Goal: Task Accomplishment & Management: Manage account settings

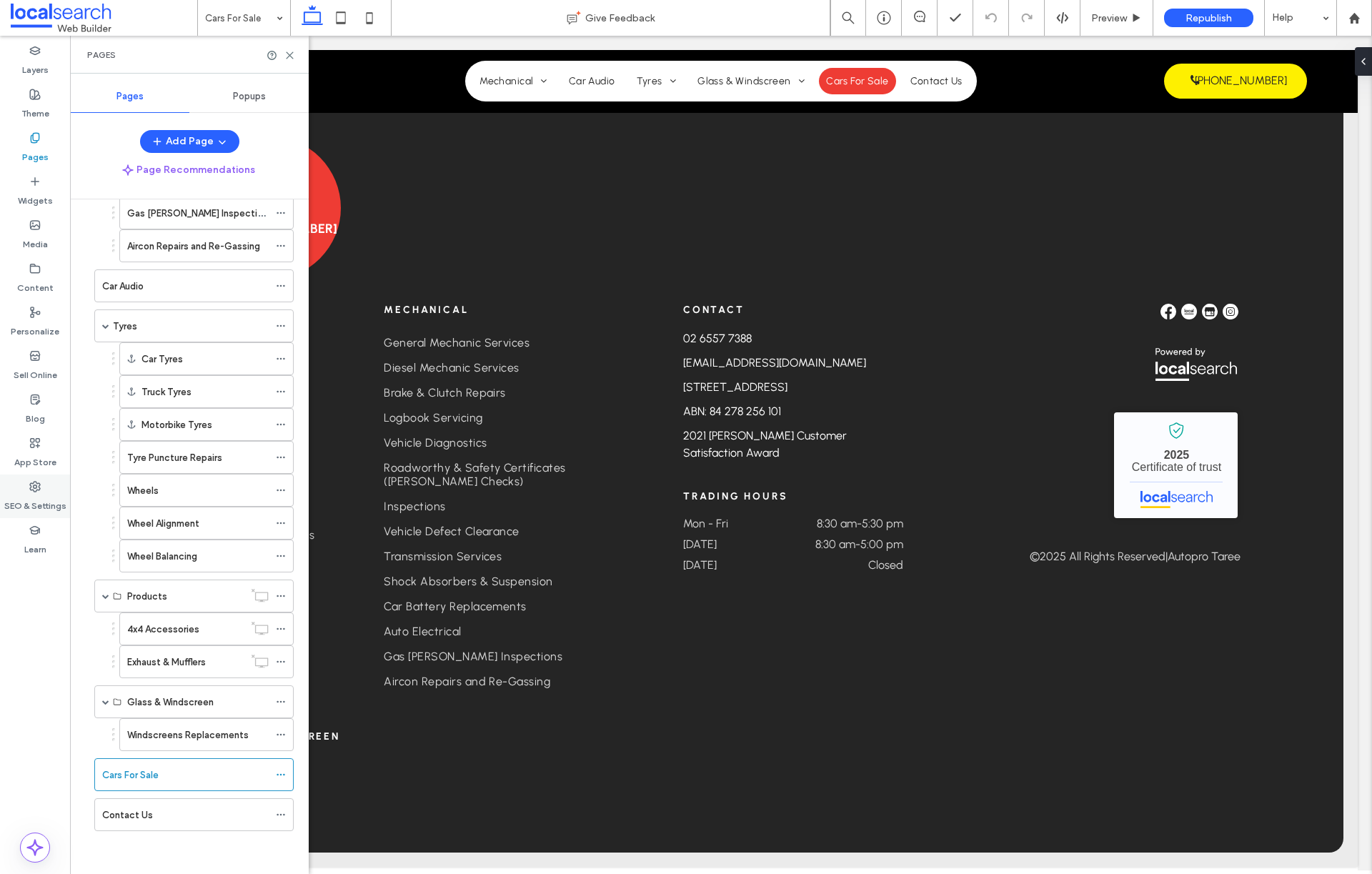
click at [41, 505] on label "SEO & Settings" at bounding box center [36, 502] width 62 height 20
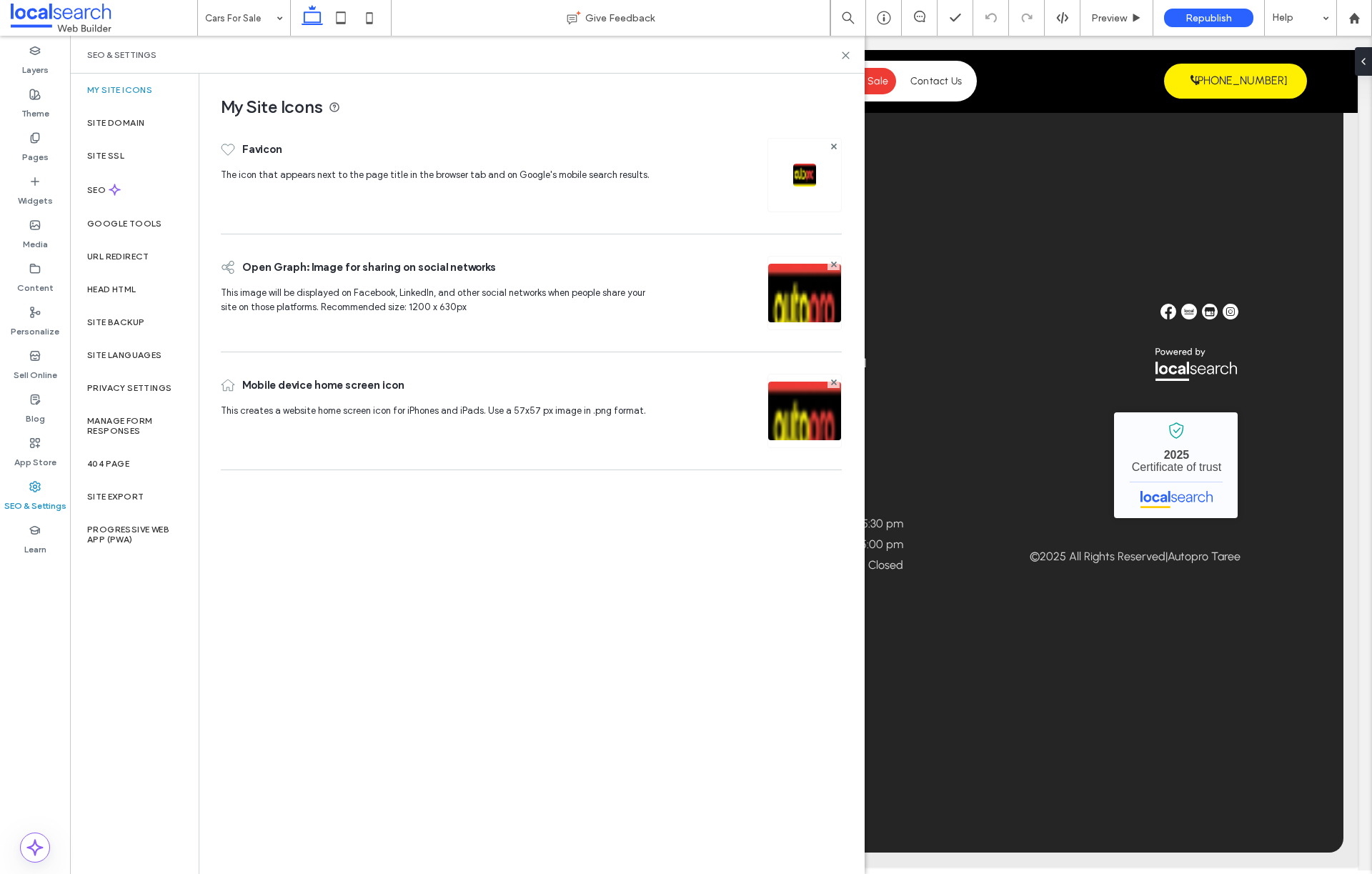
click at [104, 194] on label "SEO" at bounding box center [98, 190] width 22 height 10
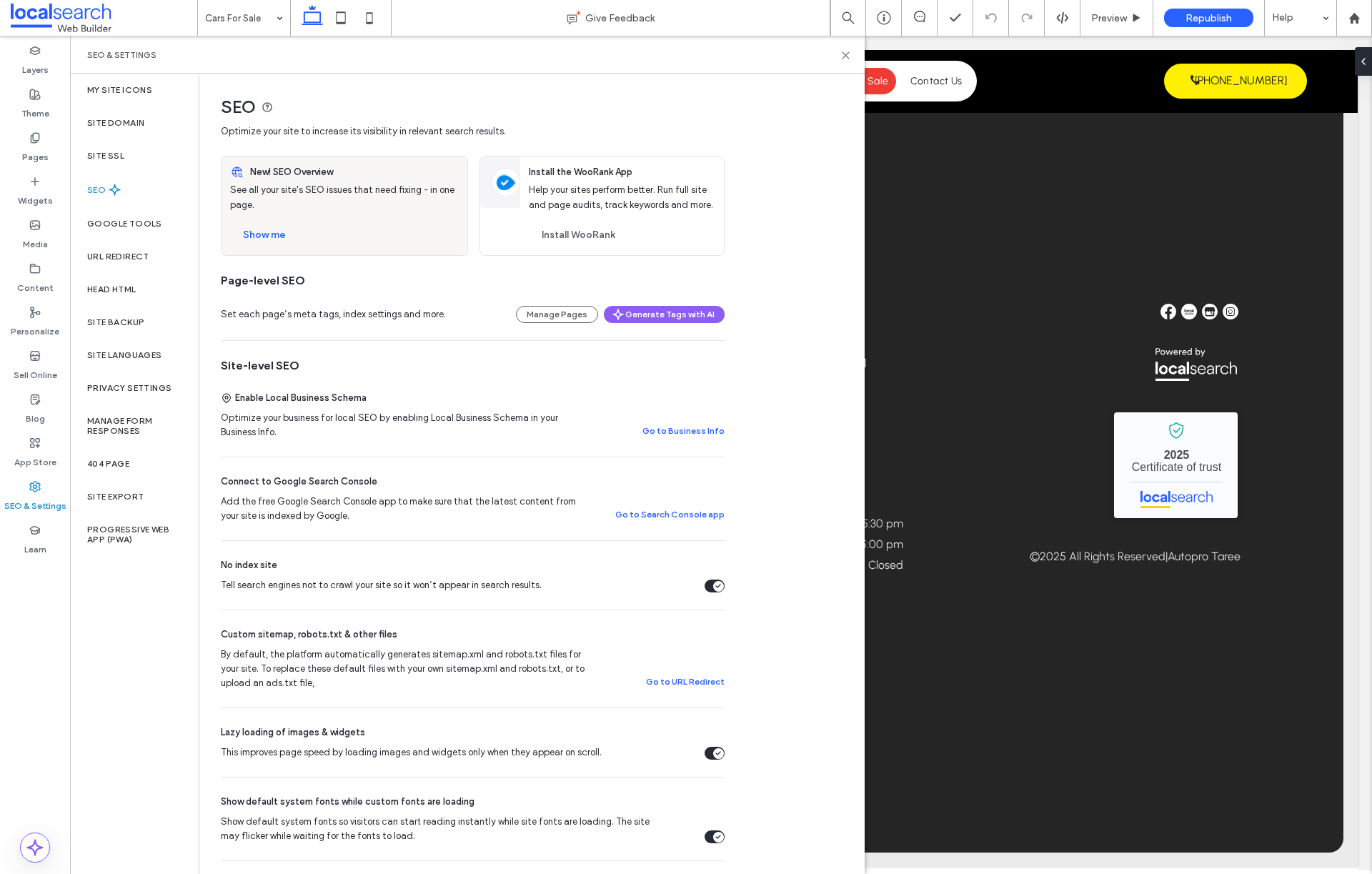
click at [711, 588] on div "Tell search engines not to crawl your site so it won’t appear in search results." at bounding box center [715, 586] width 20 height 13
click at [253, 230] on button "Show me" at bounding box center [264, 236] width 69 height 23
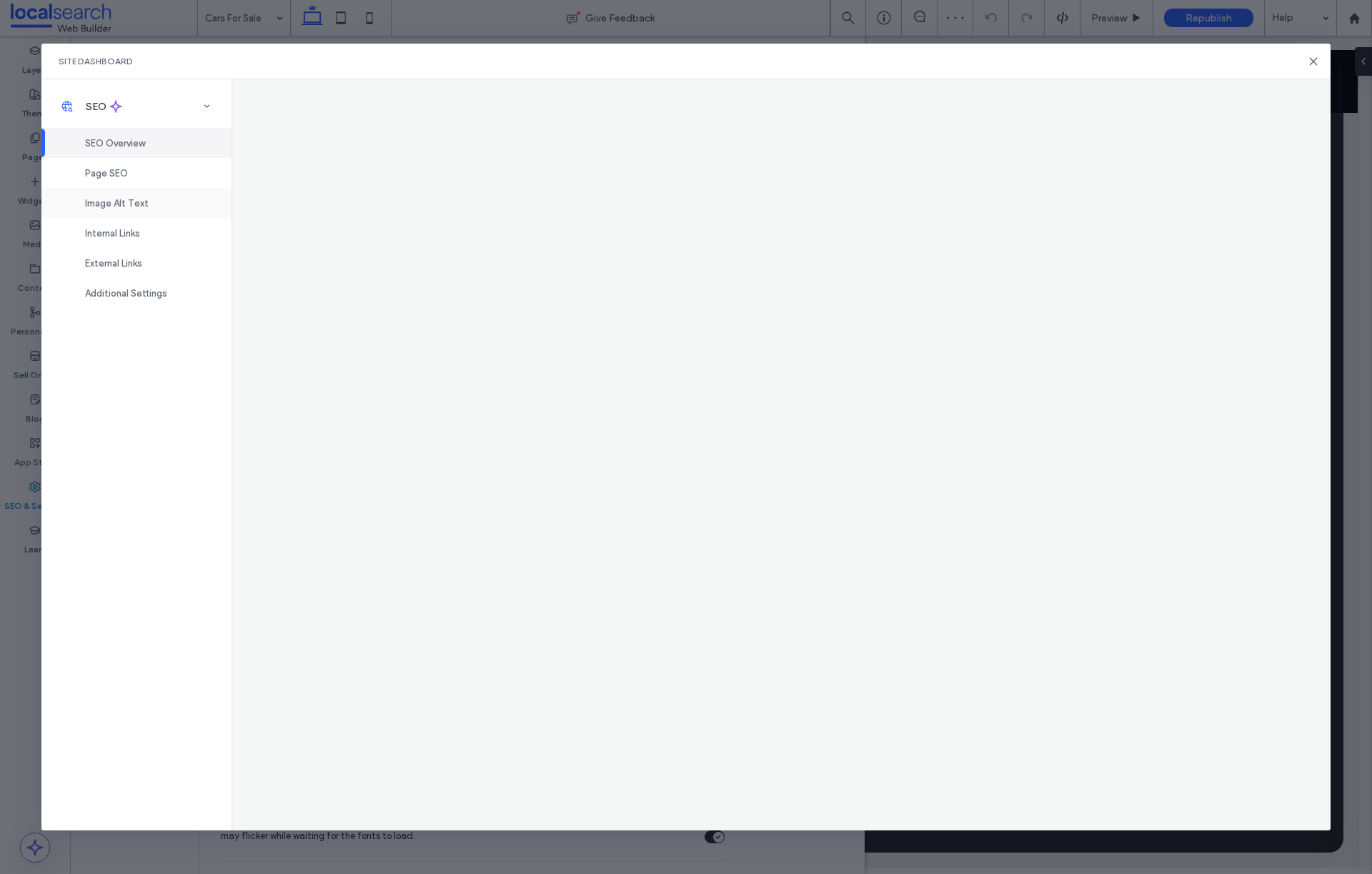
click at [151, 196] on div "Image Alt Text" at bounding box center [137, 202] width 190 height 30
click at [118, 168] on span "Page SEO" at bounding box center [107, 173] width 43 height 11
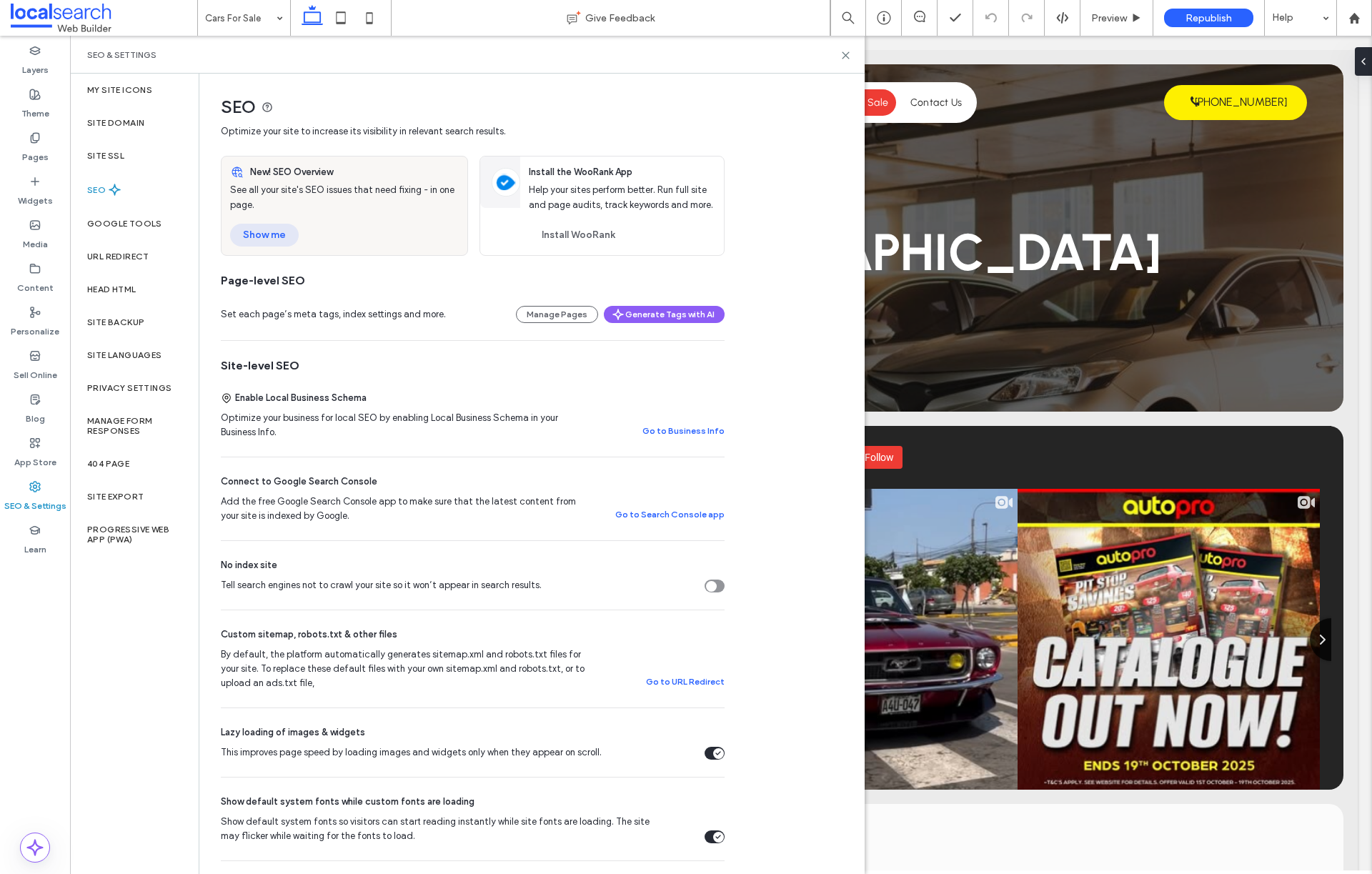
click at [261, 234] on button "Show me" at bounding box center [264, 236] width 69 height 23
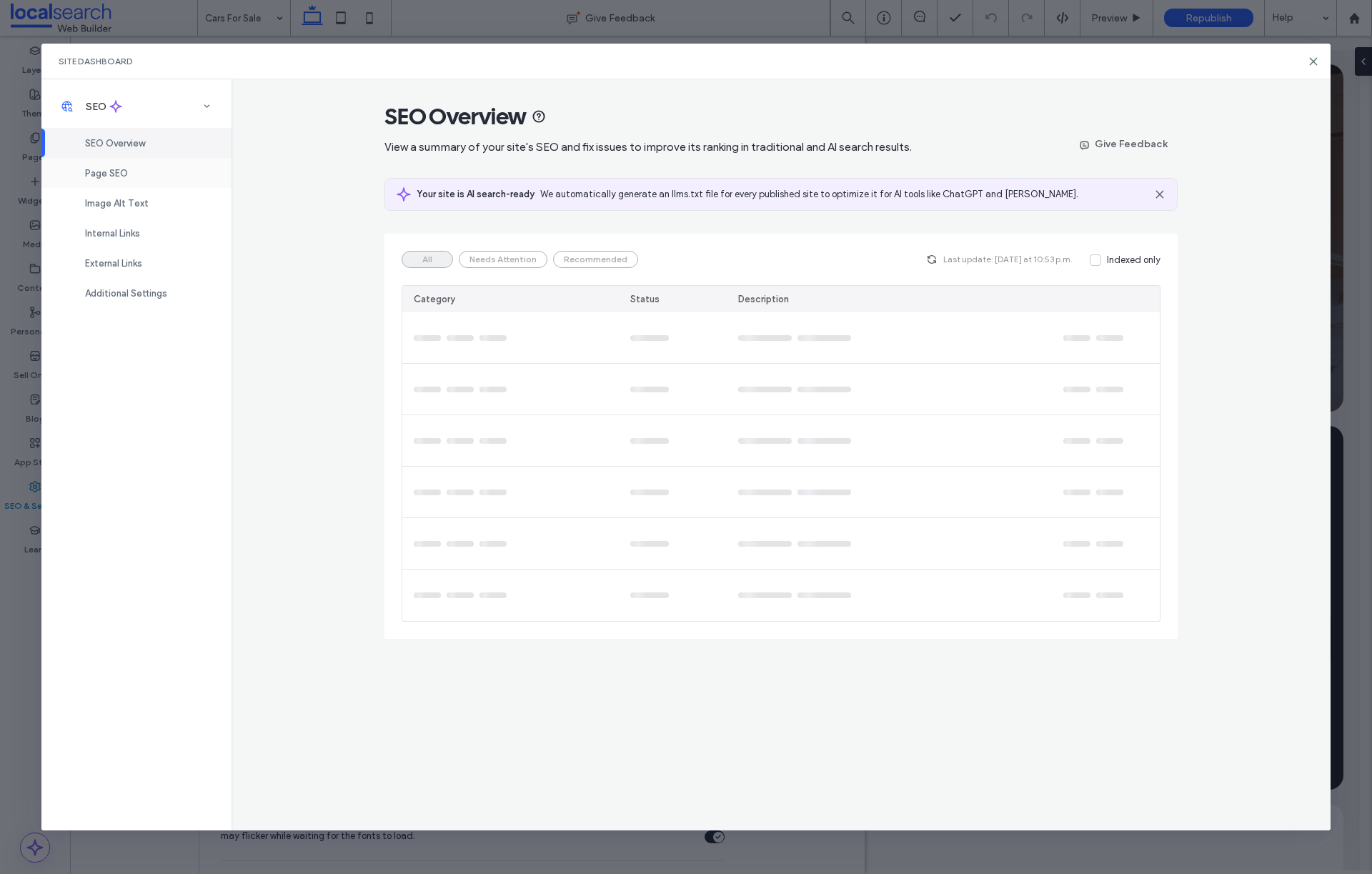
click at [138, 177] on div "Page SEO" at bounding box center [137, 172] width 190 height 30
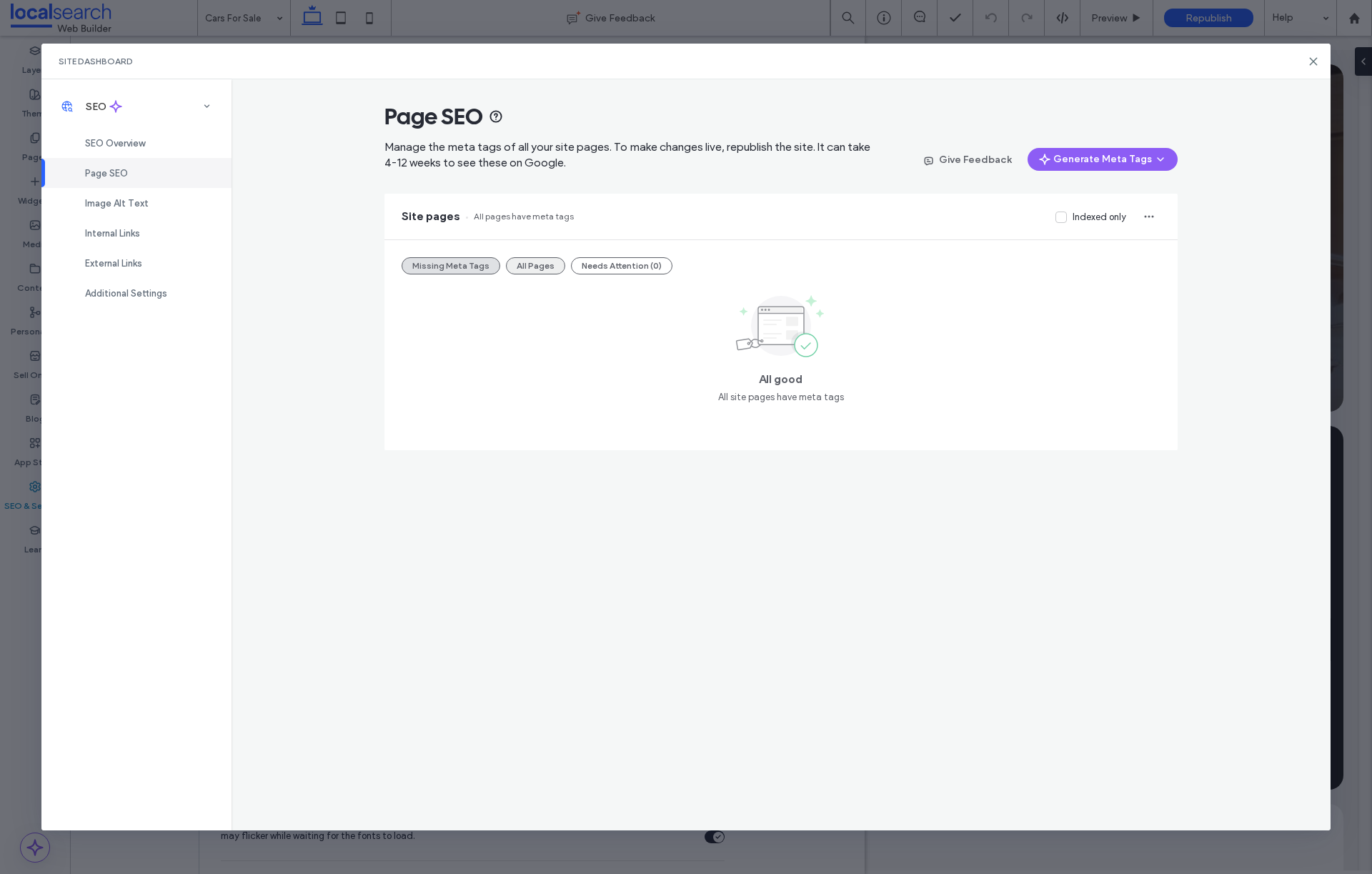
click at [511, 267] on button "All Pages" at bounding box center [535, 266] width 59 height 17
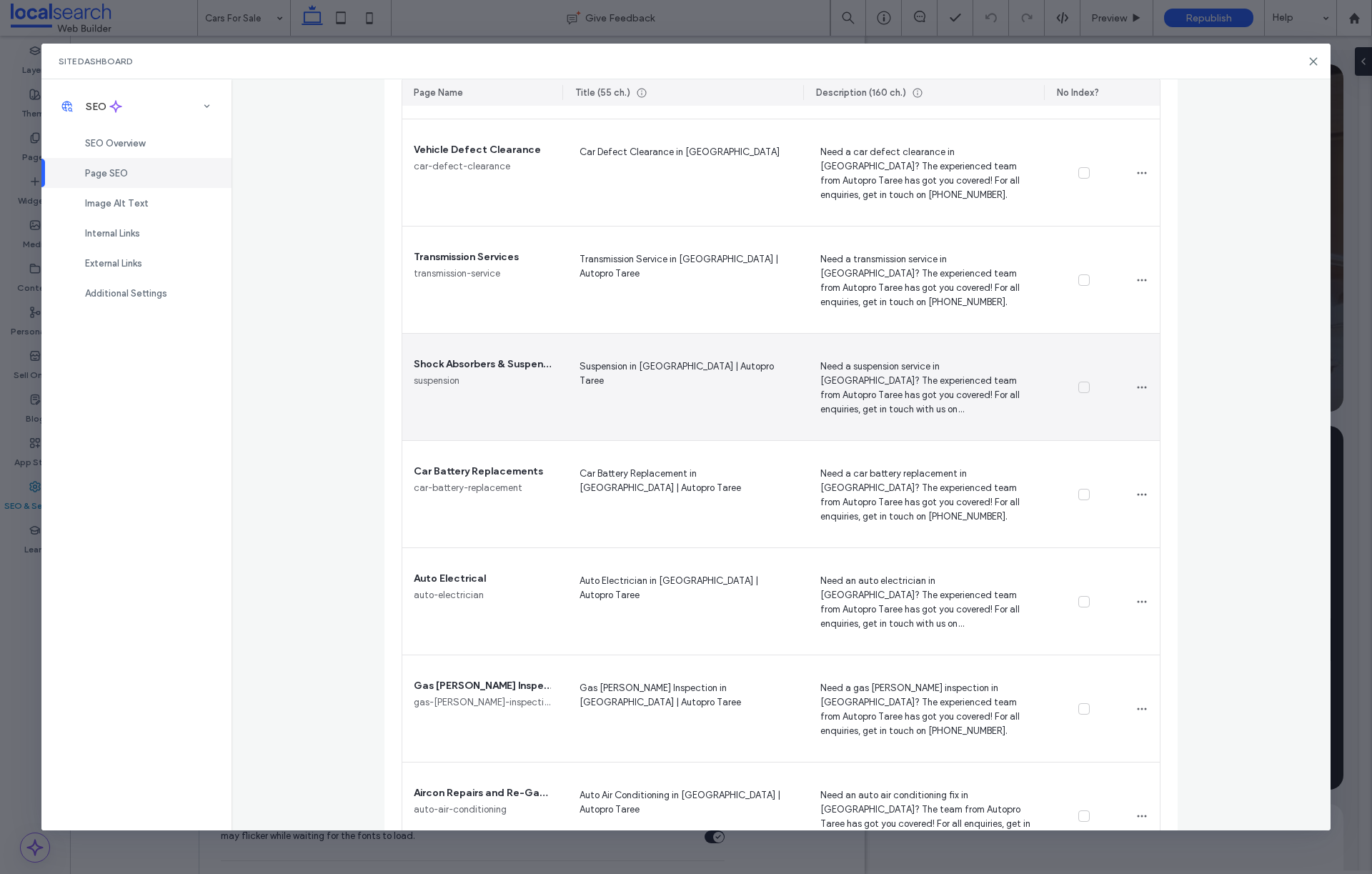
scroll to position [2401, 0]
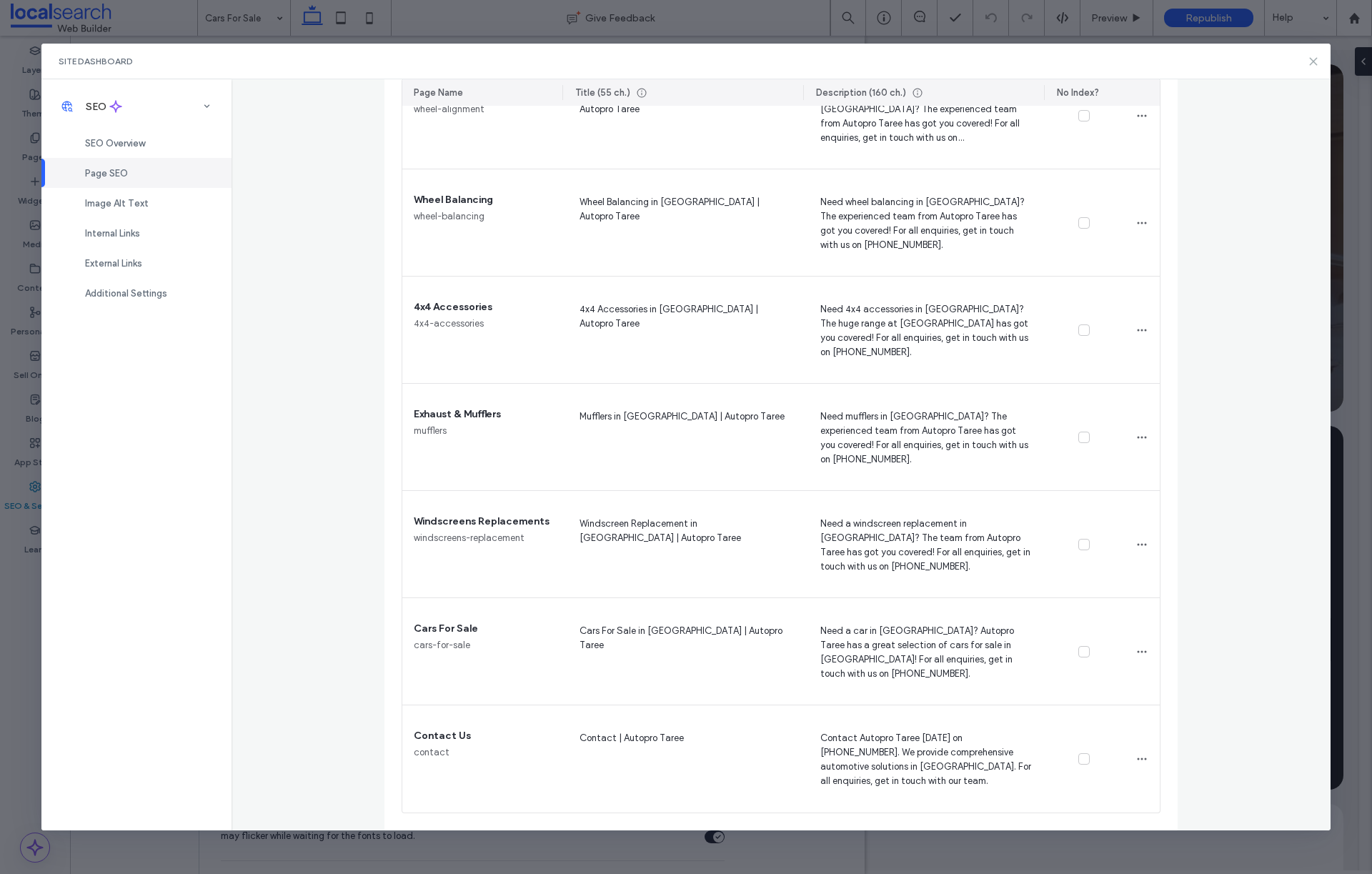
drag, startPoint x: 1313, startPoint y: 61, endPoint x: 851, endPoint y: 48, distance: 462.2
click at [1313, 61] on icon at bounding box center [1313, 61] width 12 height 12
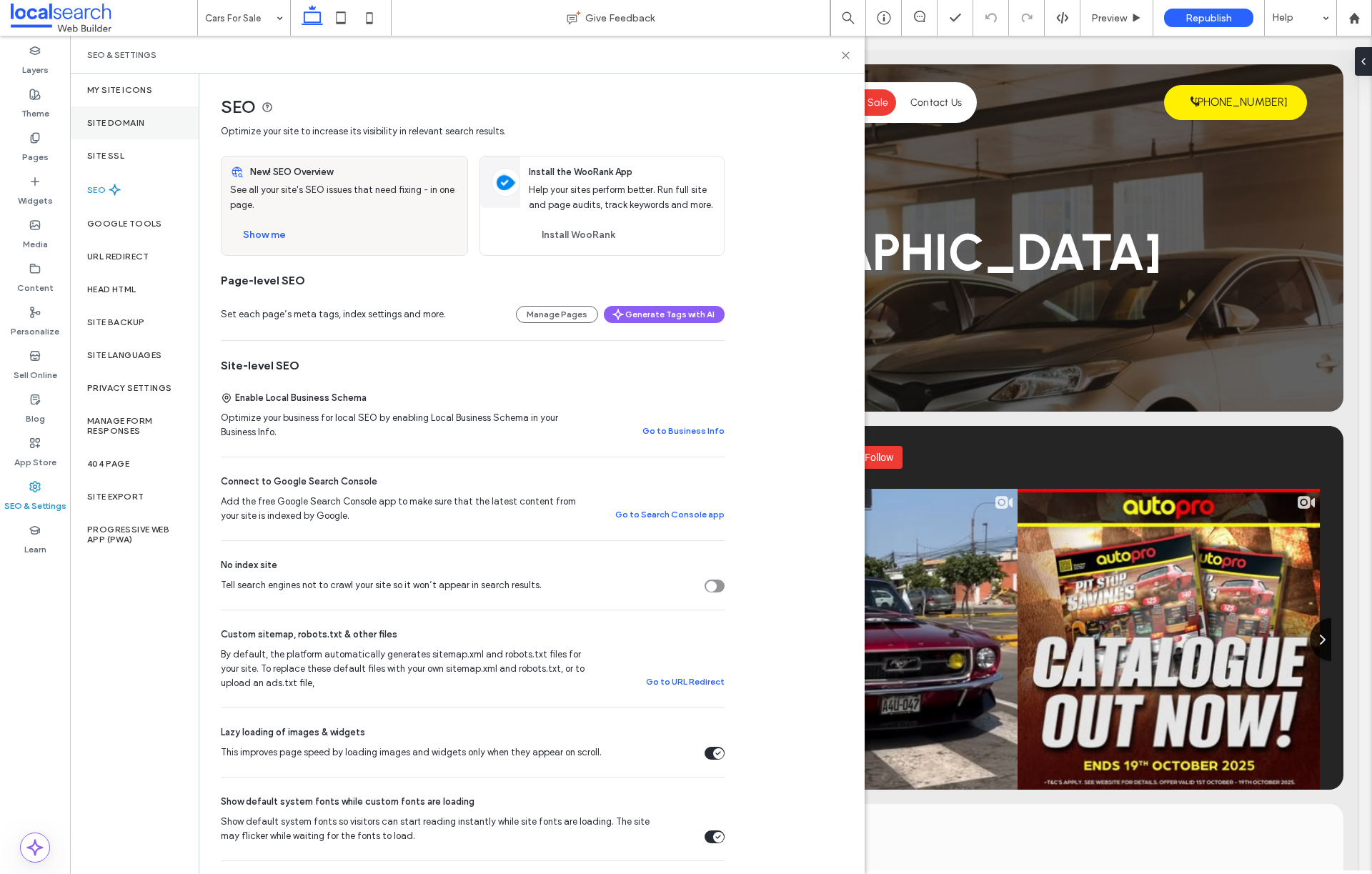
click at [116, 128] on div "Site Domain" at bounding box center [134, 123] width 129 height 33
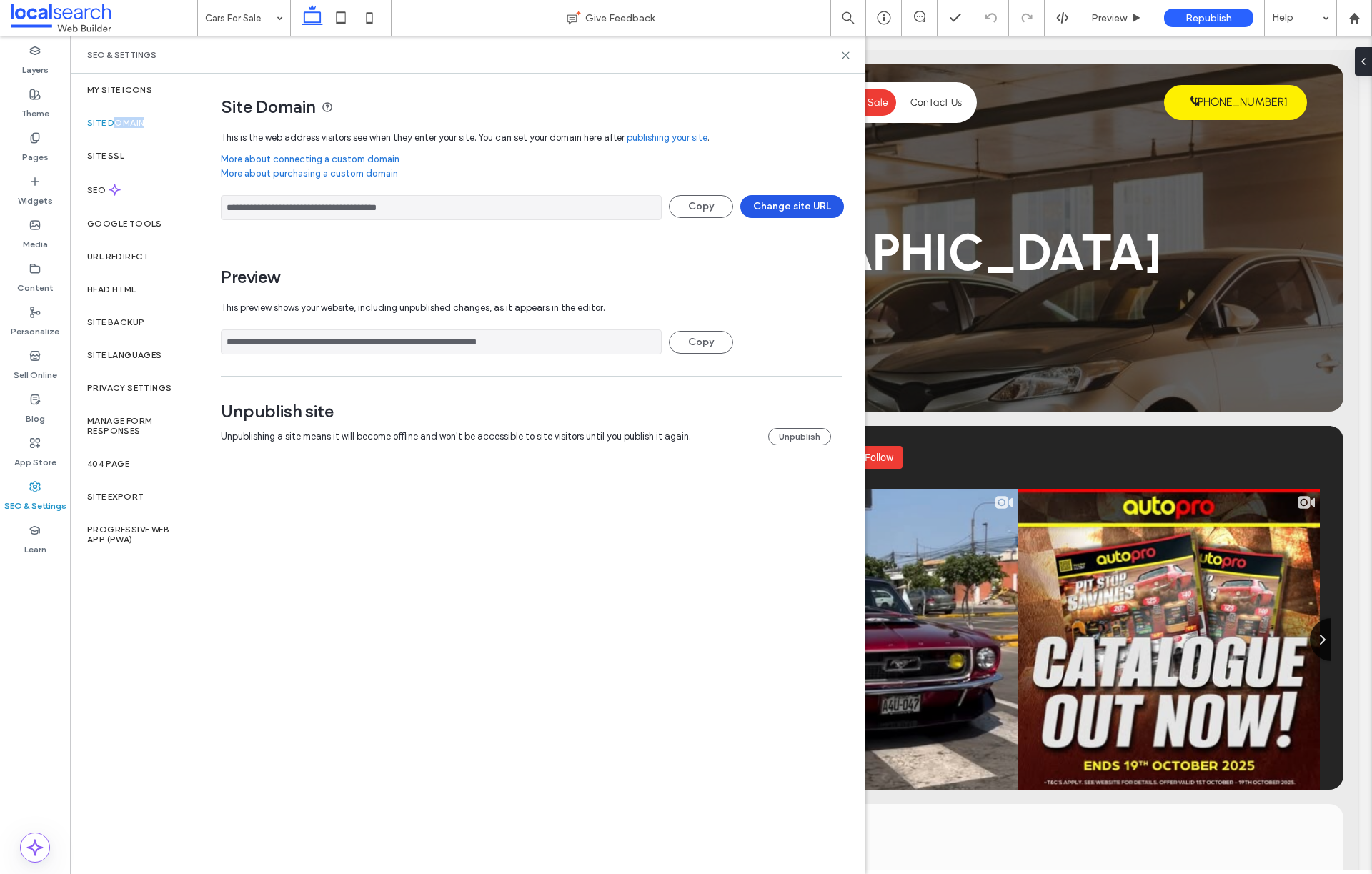
click at [780, 207] on button "Change site URL" at bounding box center [792, 207] width 104 height 23
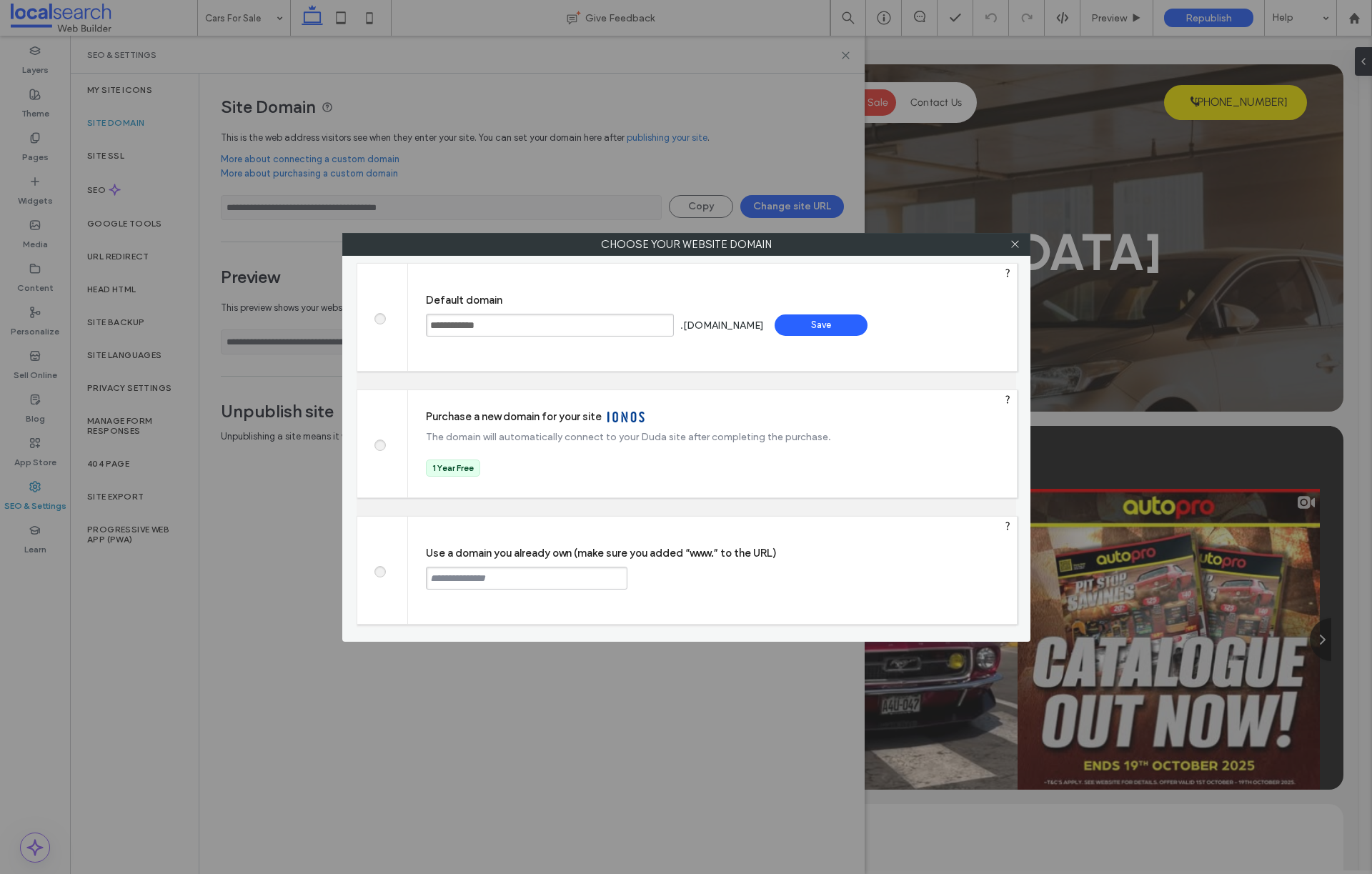
click at [453, 580] on input "text" at bounding box center [526, 579] width 202 height 23
paste input "**********"
type input "**********"
click at [701, 581] on div "Continue" at bounding box center [681, 578] width 93 height 22
type input "**********"
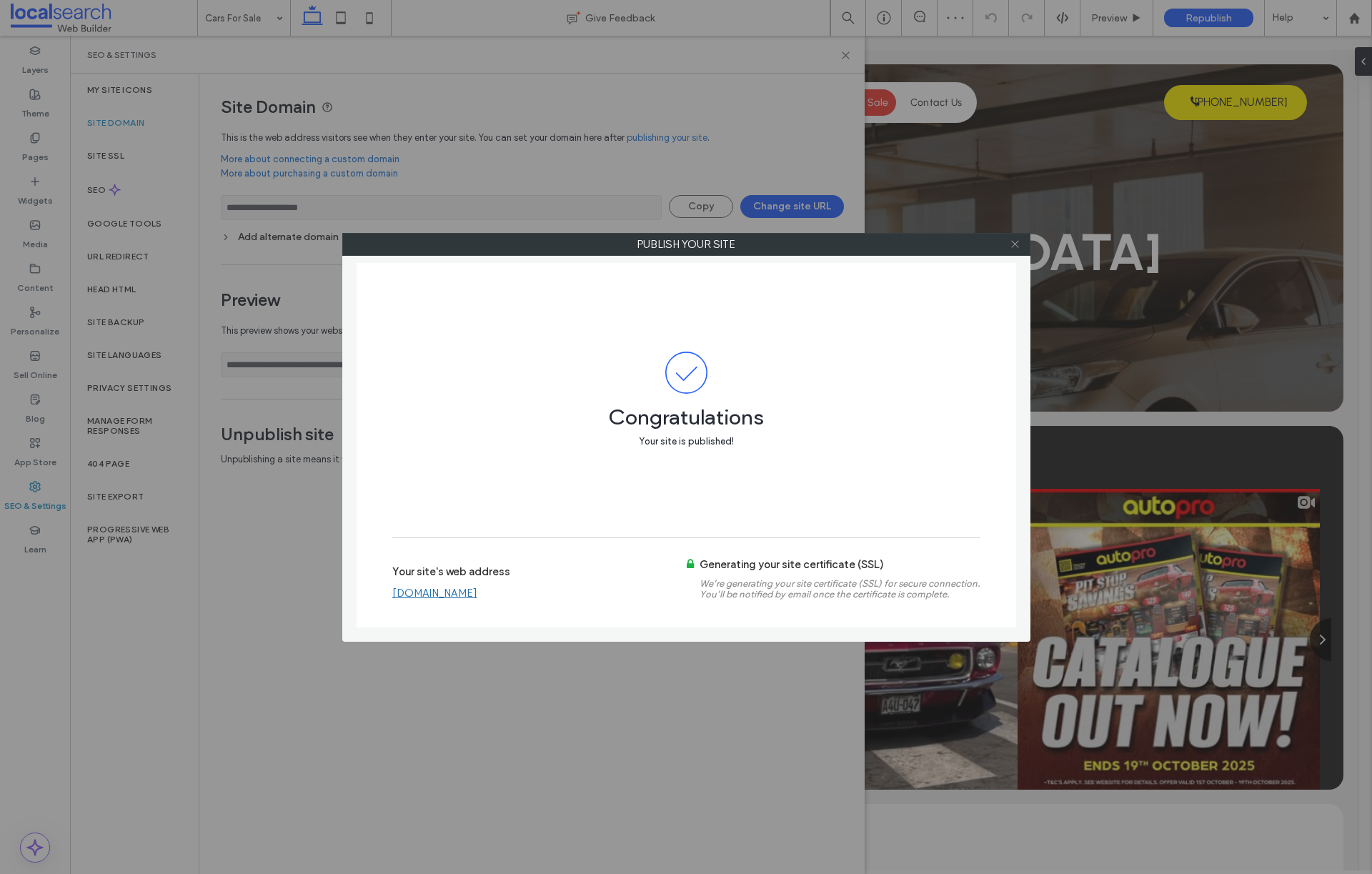
click at [1020, 243] on icon at bounding box center [1015, 244] width 11 height 11
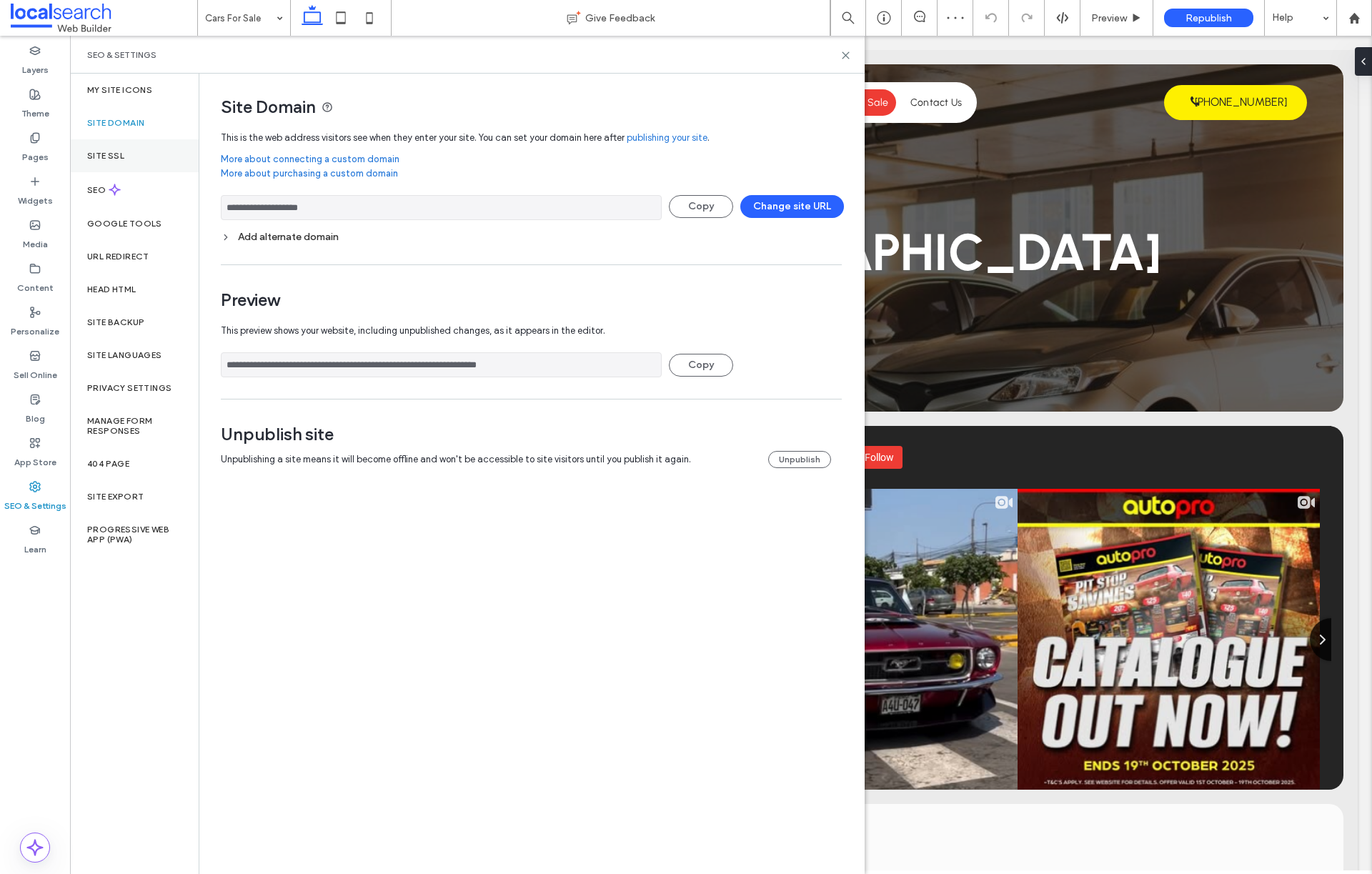
click at [142, 162] on div "Site SSL" at bounding box center [134, 155] width 129 height 33
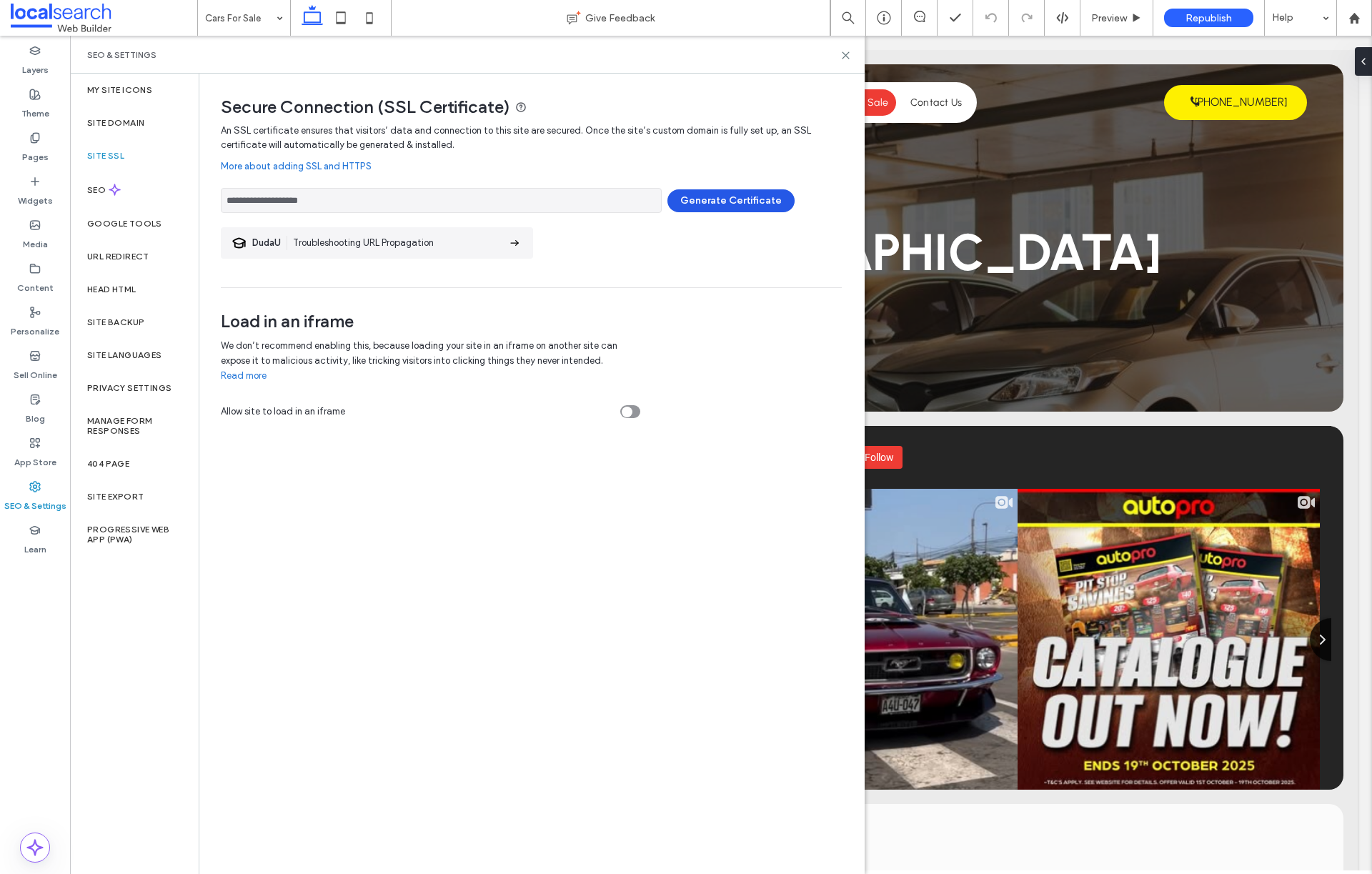
click at [742, 194] on button "Generate Certificate" at bounding box center [731, 201] width 127 height 23
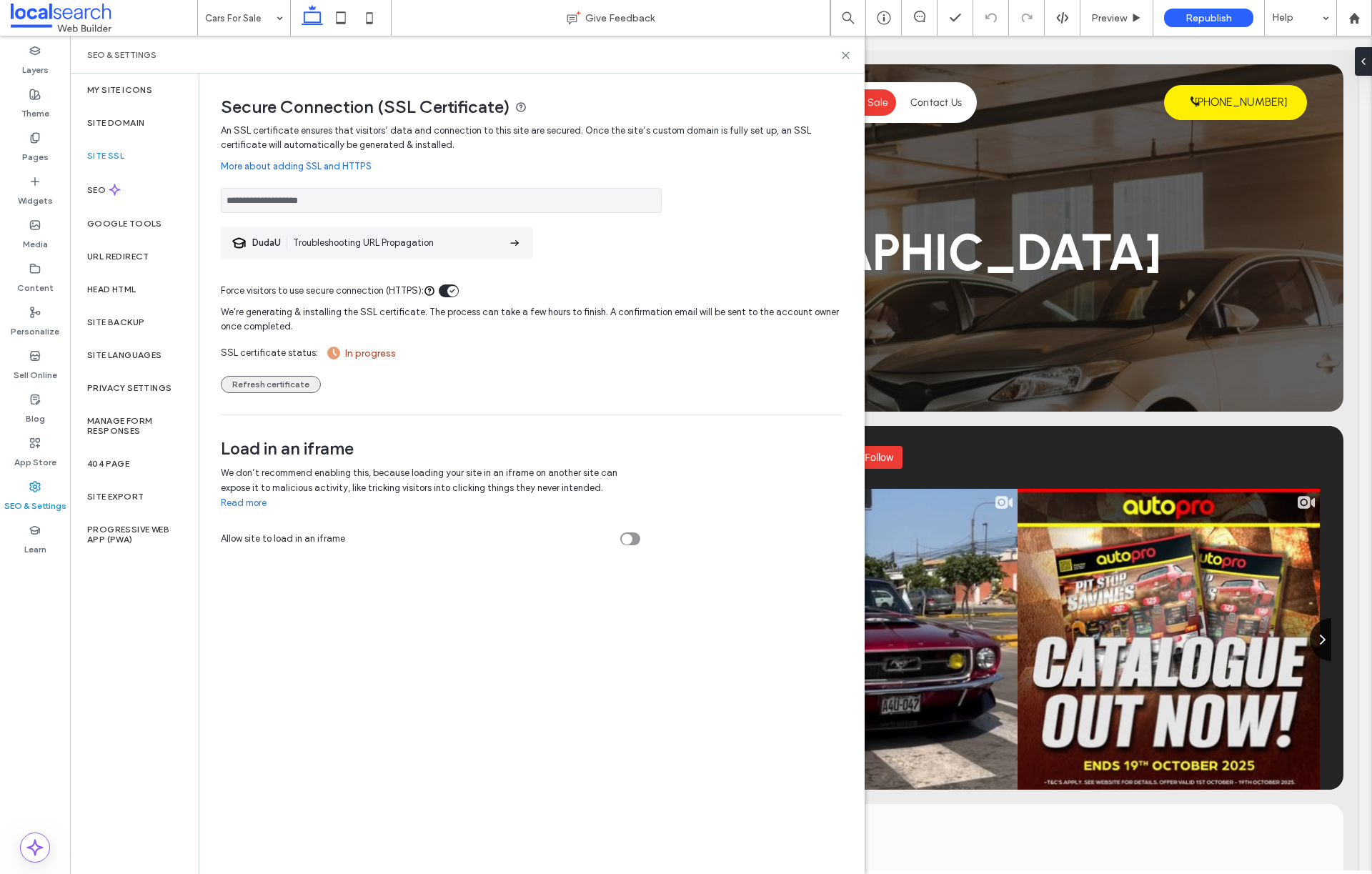
click at [287, 385] on button "Refresh certificate" at bounding box center [271, 385] width 100 height 17
click at [114, 195] on use at bounding box center [115, 190] width 11 height 11
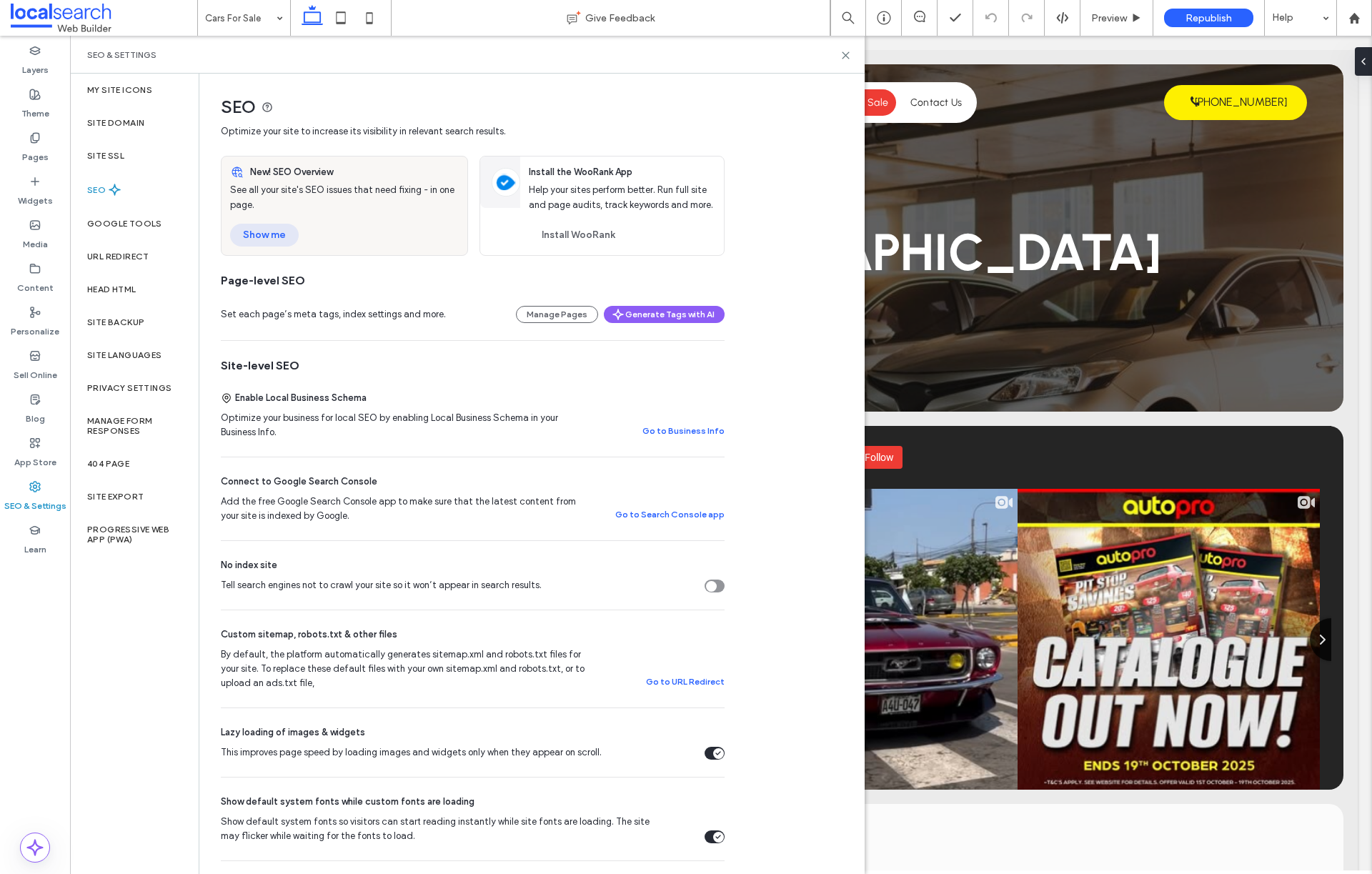
click at [274, 231] on button "Show me" at bounding box center [264, 236] width 69 height 23
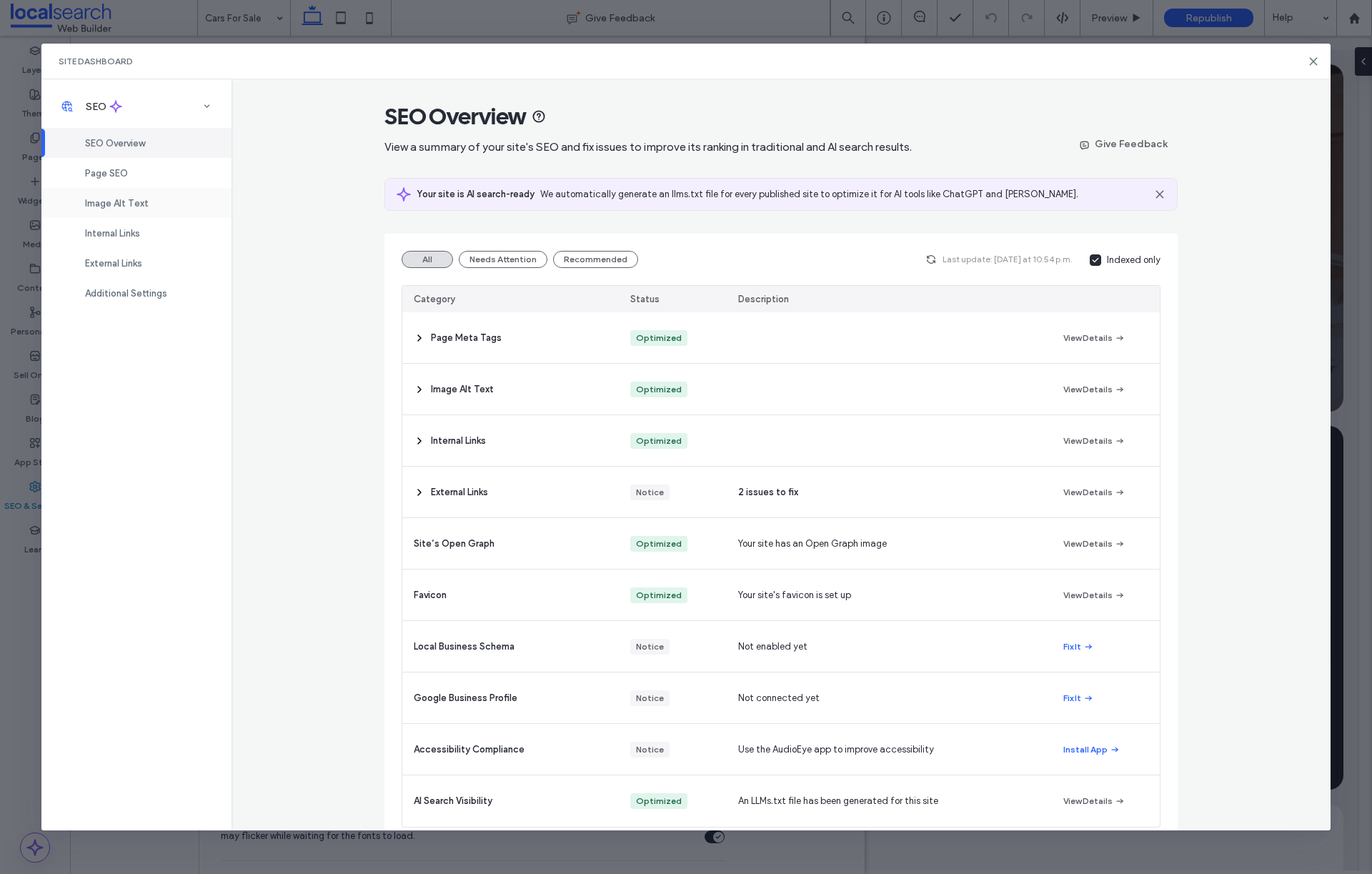
click at [134, 202] on span "Image Alt Text" at bounding box center [117, 203] width 63 height 11
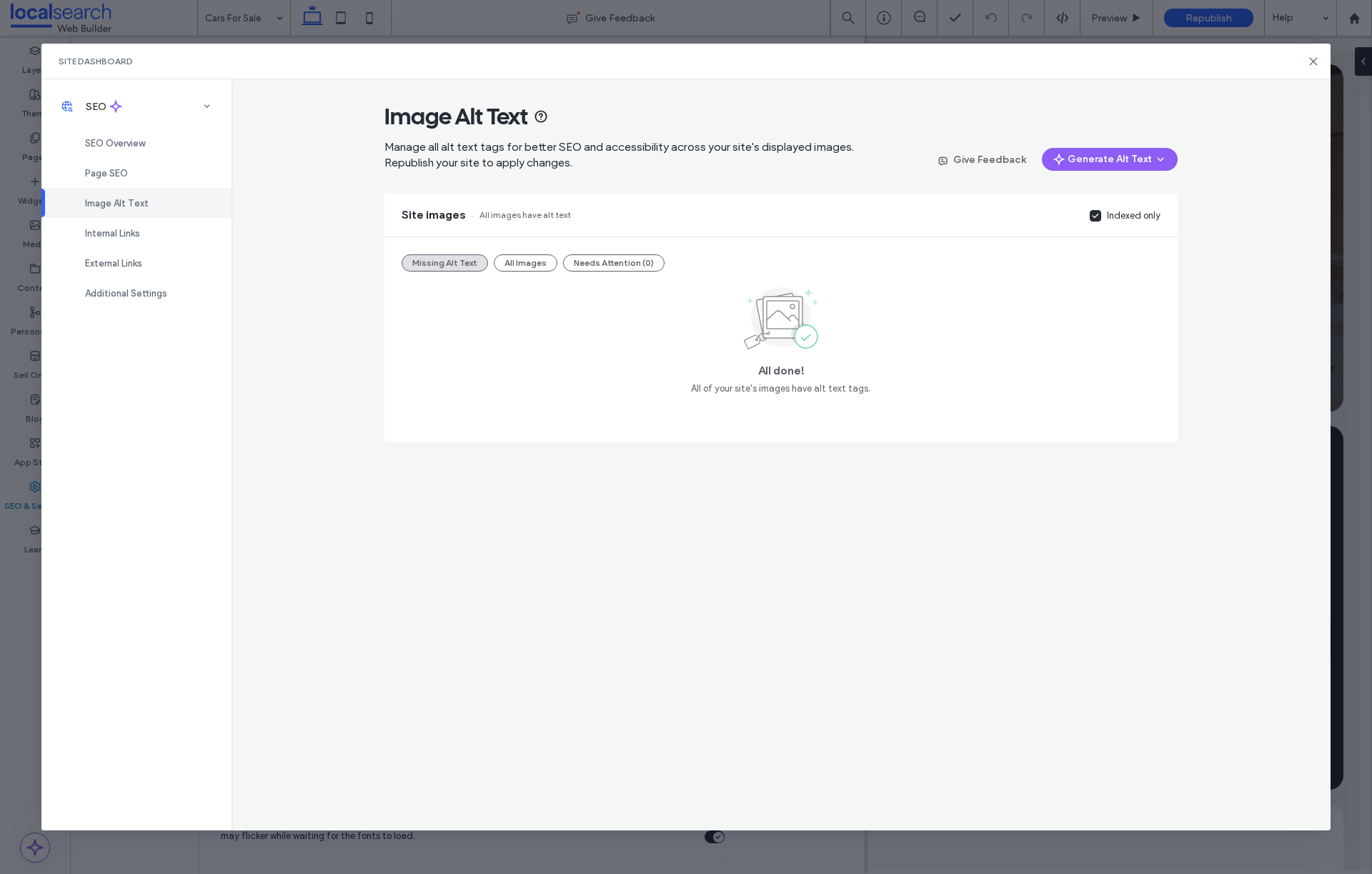
click at [100, 188] on div "Image Alt Text" at bounding box center [137, 202] width 190 height 30
click at [144, 160] on div "Page SEO" at bounding box center [137, 172] width 190 height 30
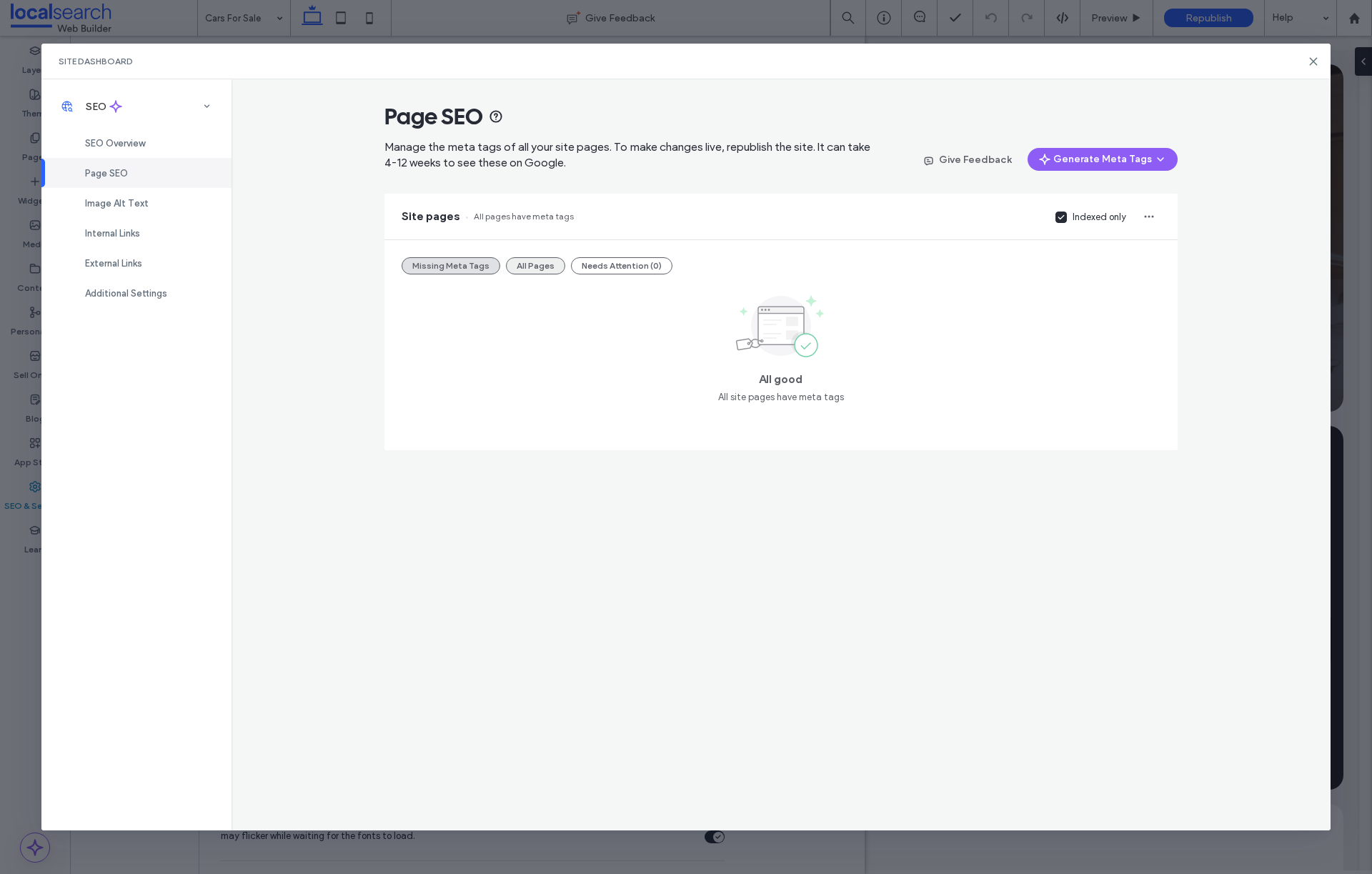
click at [538, 265] on button "All Pages" at bounding box center [535, 266] width 59 height 17
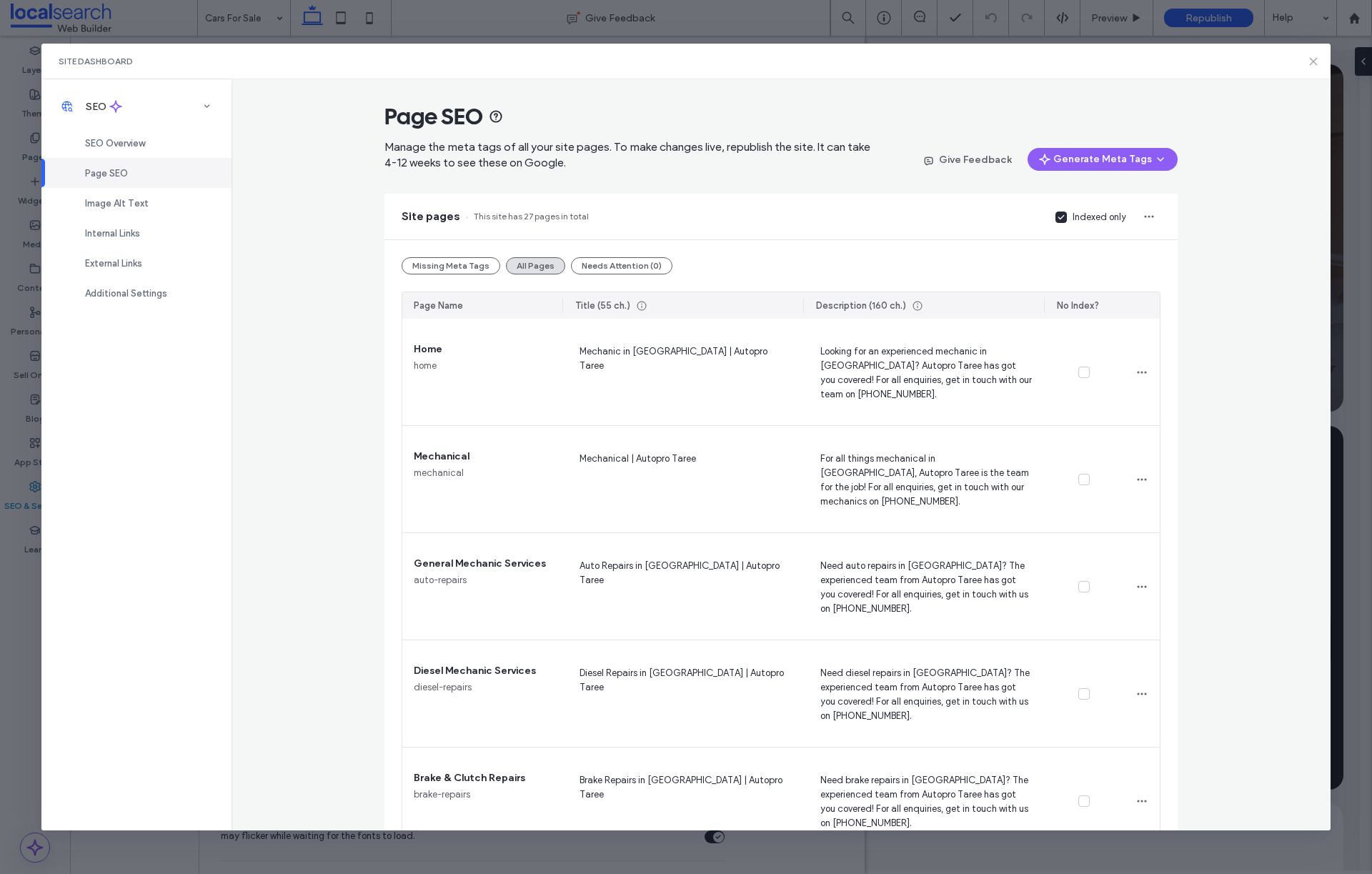
click at [1315, 61] on icon at bounding box center [1313, 61] width 12 height 12
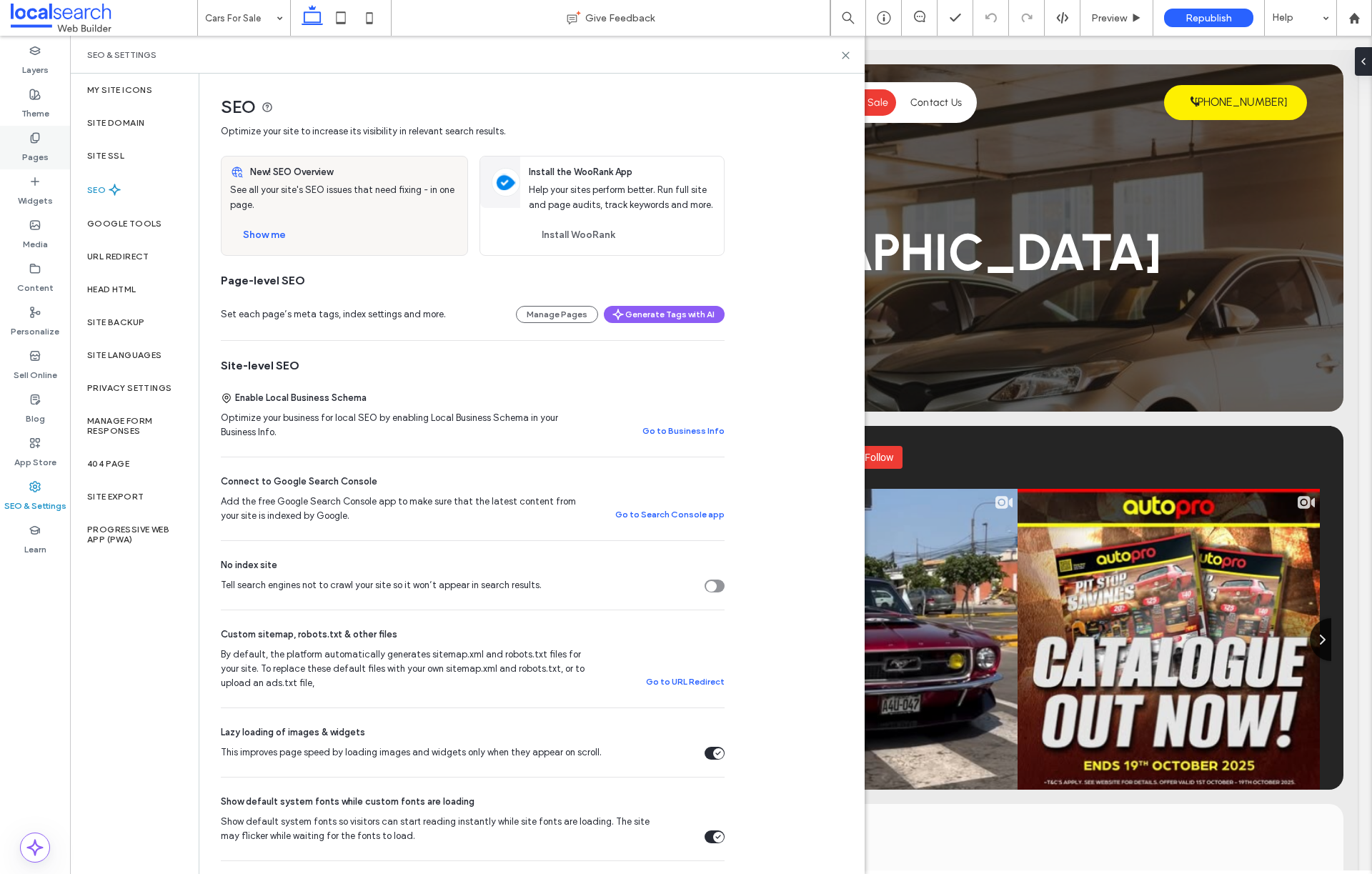
click at [45, 136] on div "Pages" at bounding box center [35, 148] width 70 height 43
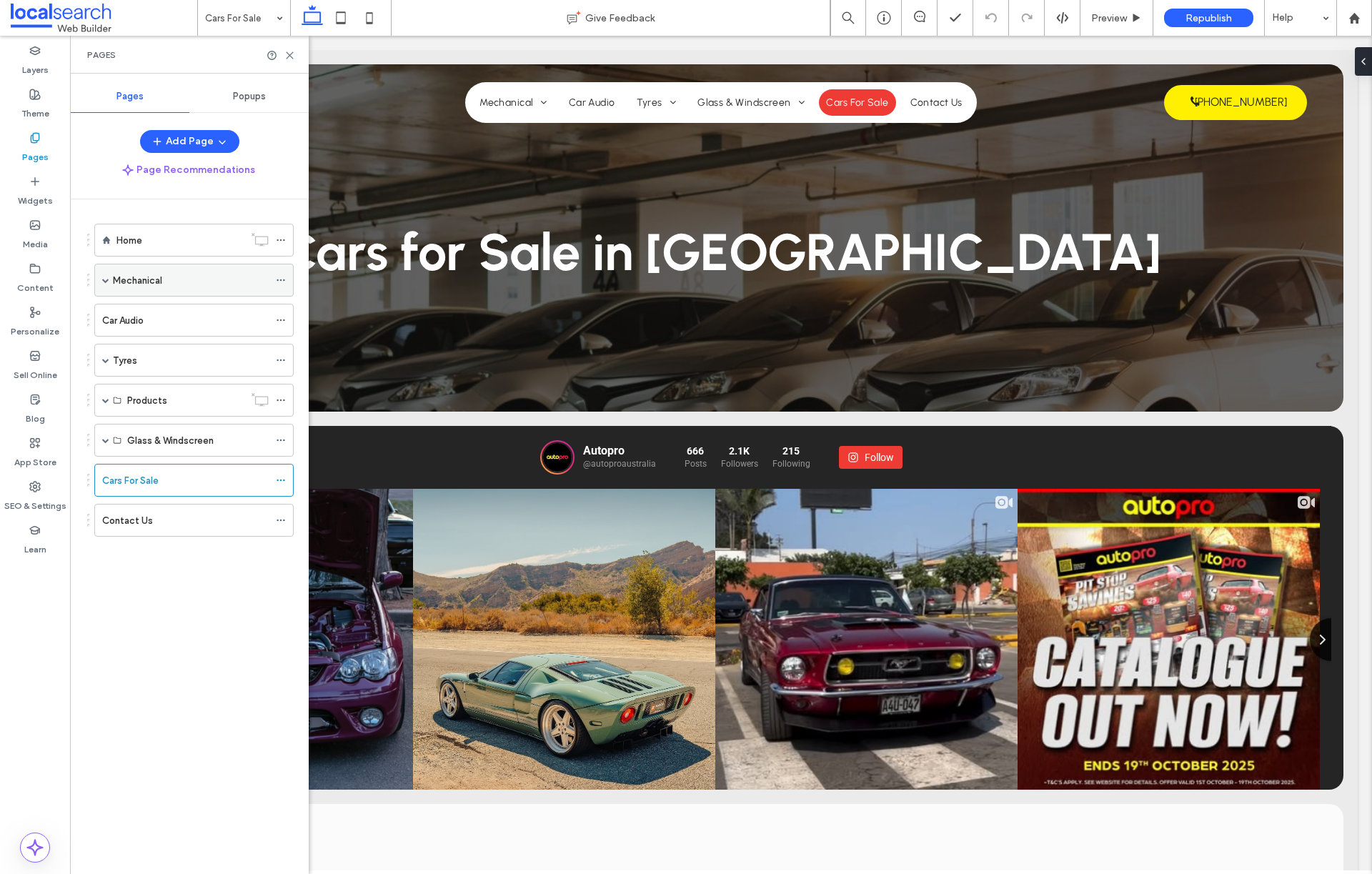
click at [104, 283] on span at bounding box center [105, 280] width 7 height 7
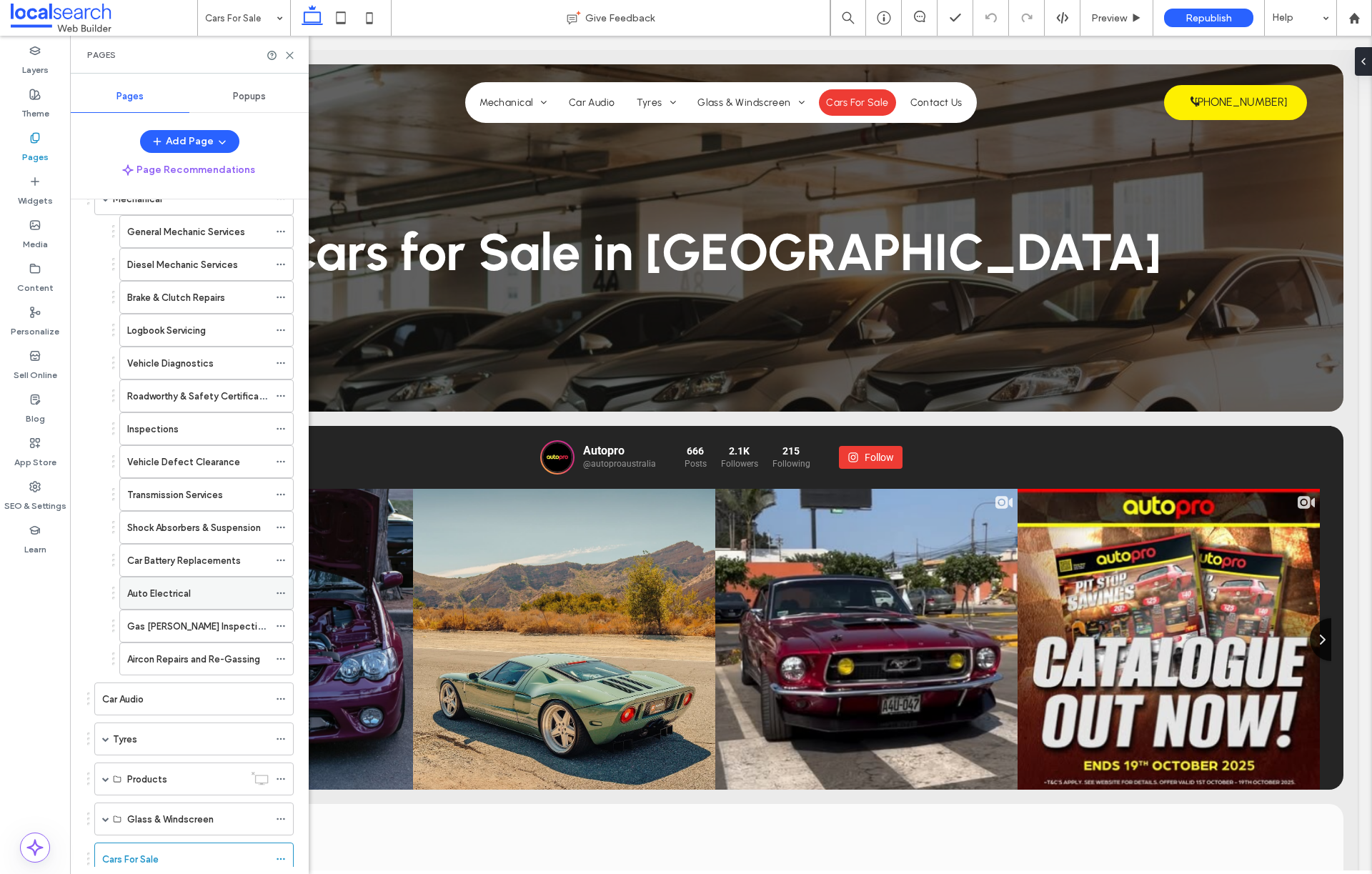
scroll to position [96, 0]
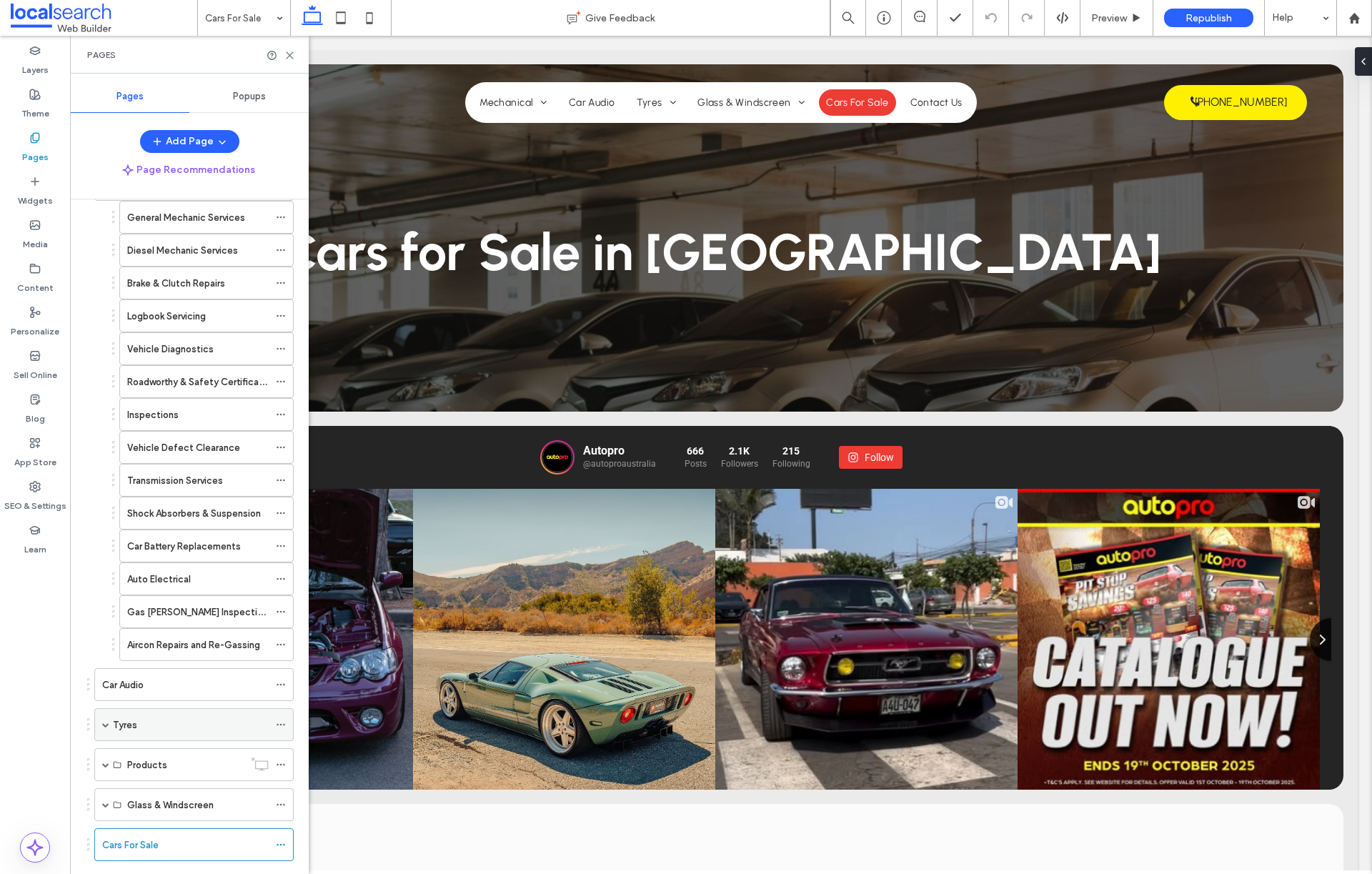
drag, startPoint x: 105, startPoint y: 730, endPoint x: 108, endPoint y: 721, distance: 9.5
click at [104, 730] on span at bounding box center [105, 725] width 7 height 32
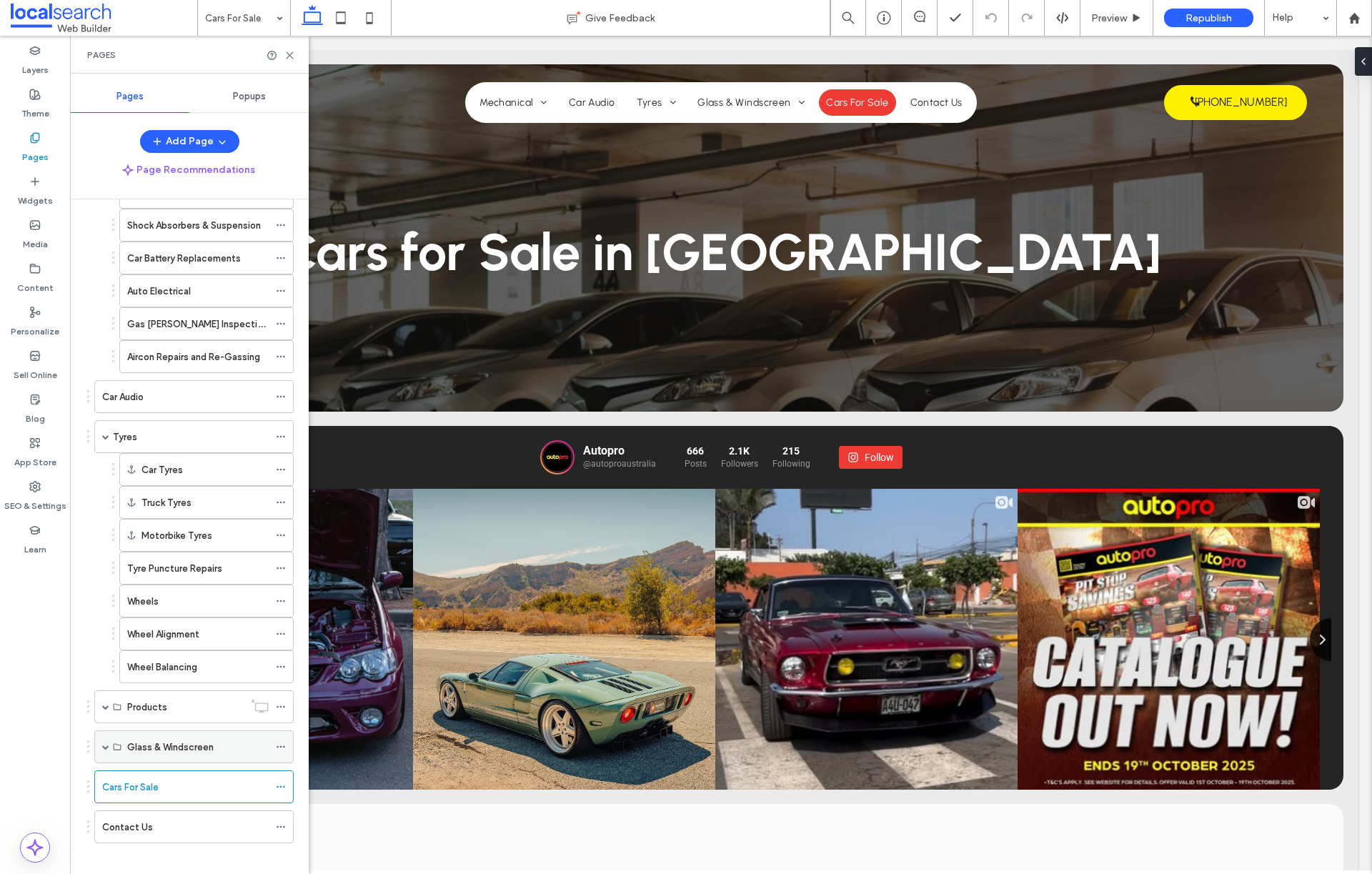
scroll to position [396, 0]
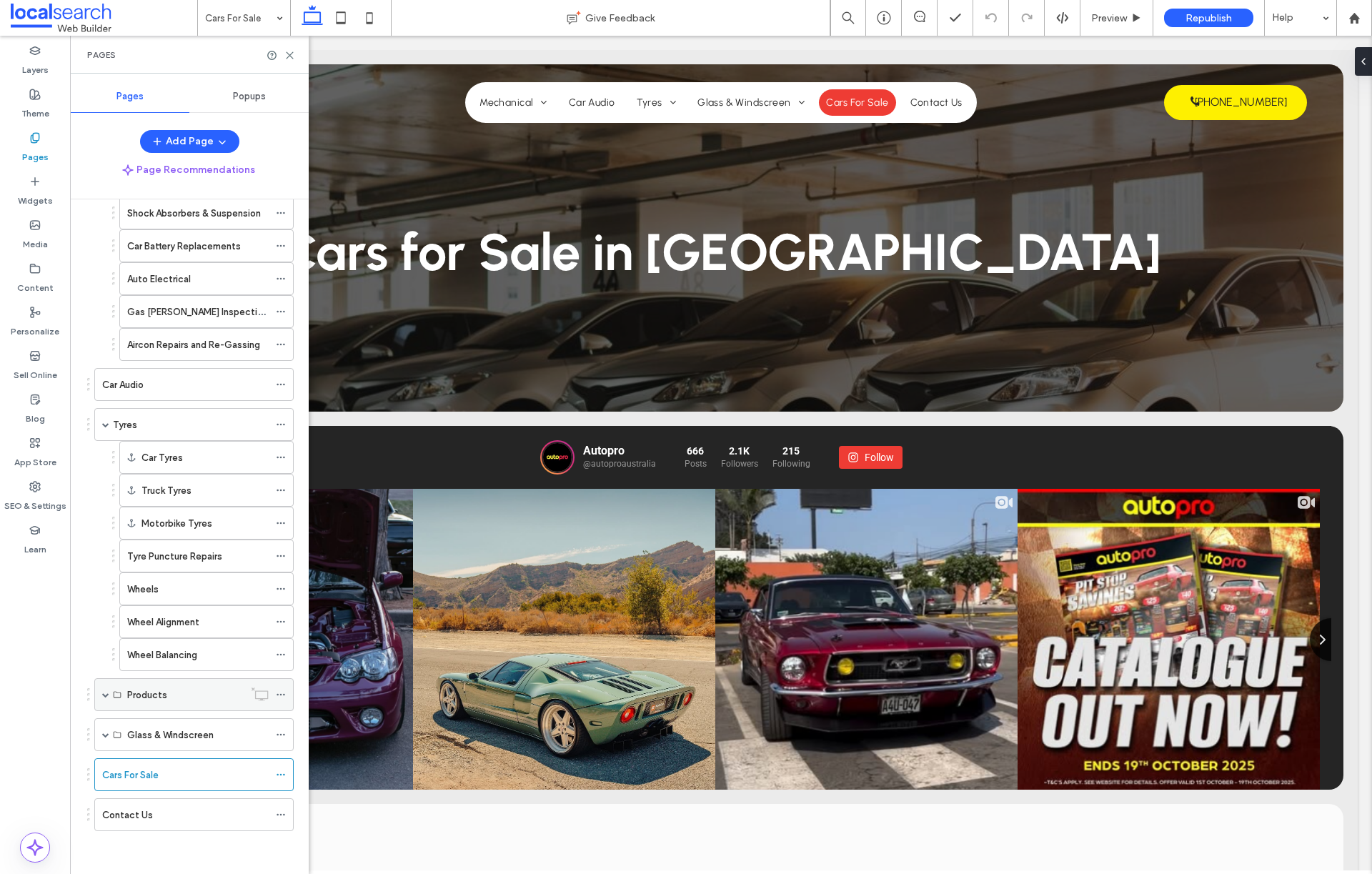
click at [106, 693] on span at bounding box center [105, 695] width 7 height 7
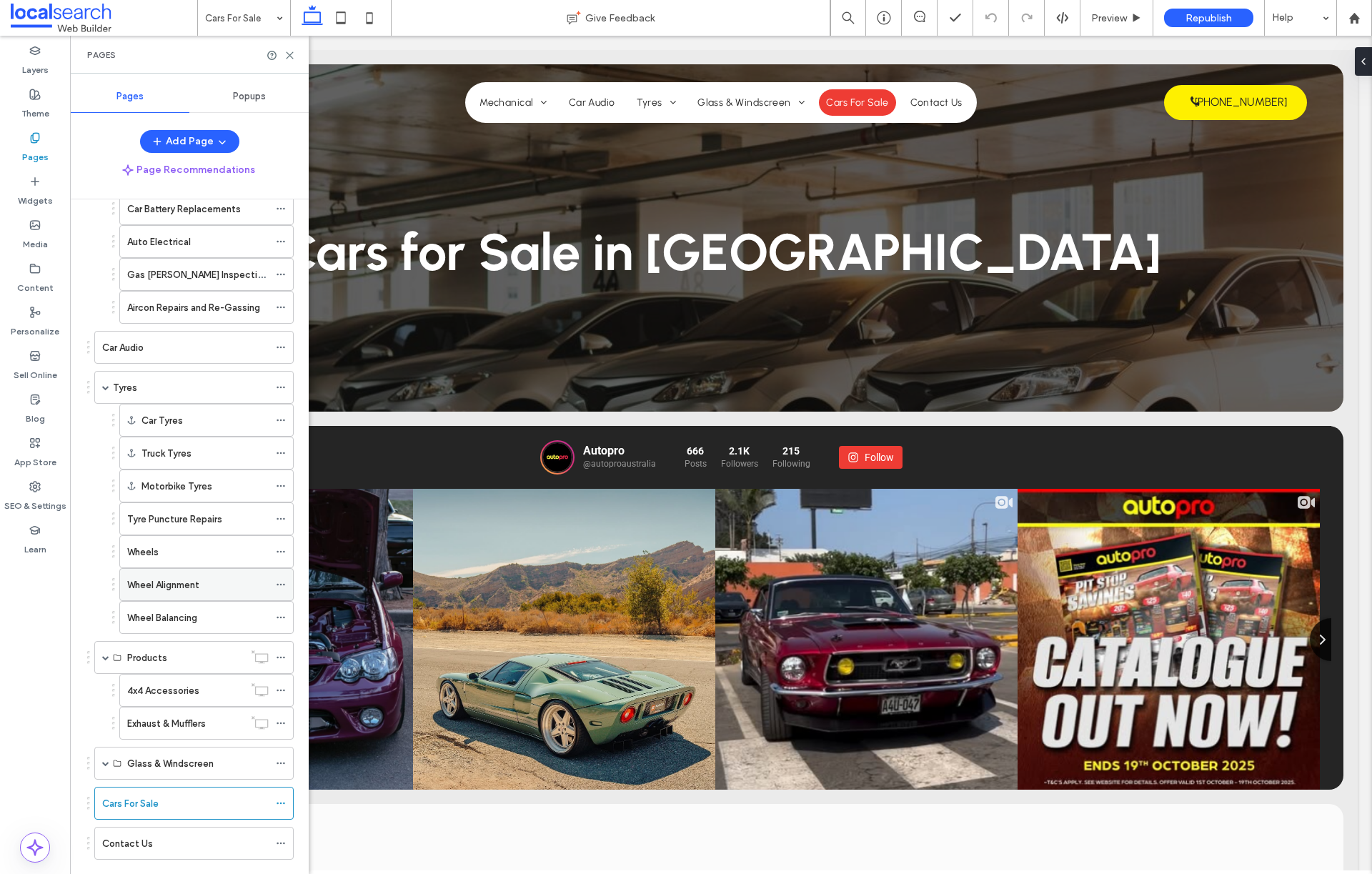
scroll to position [462, 0]
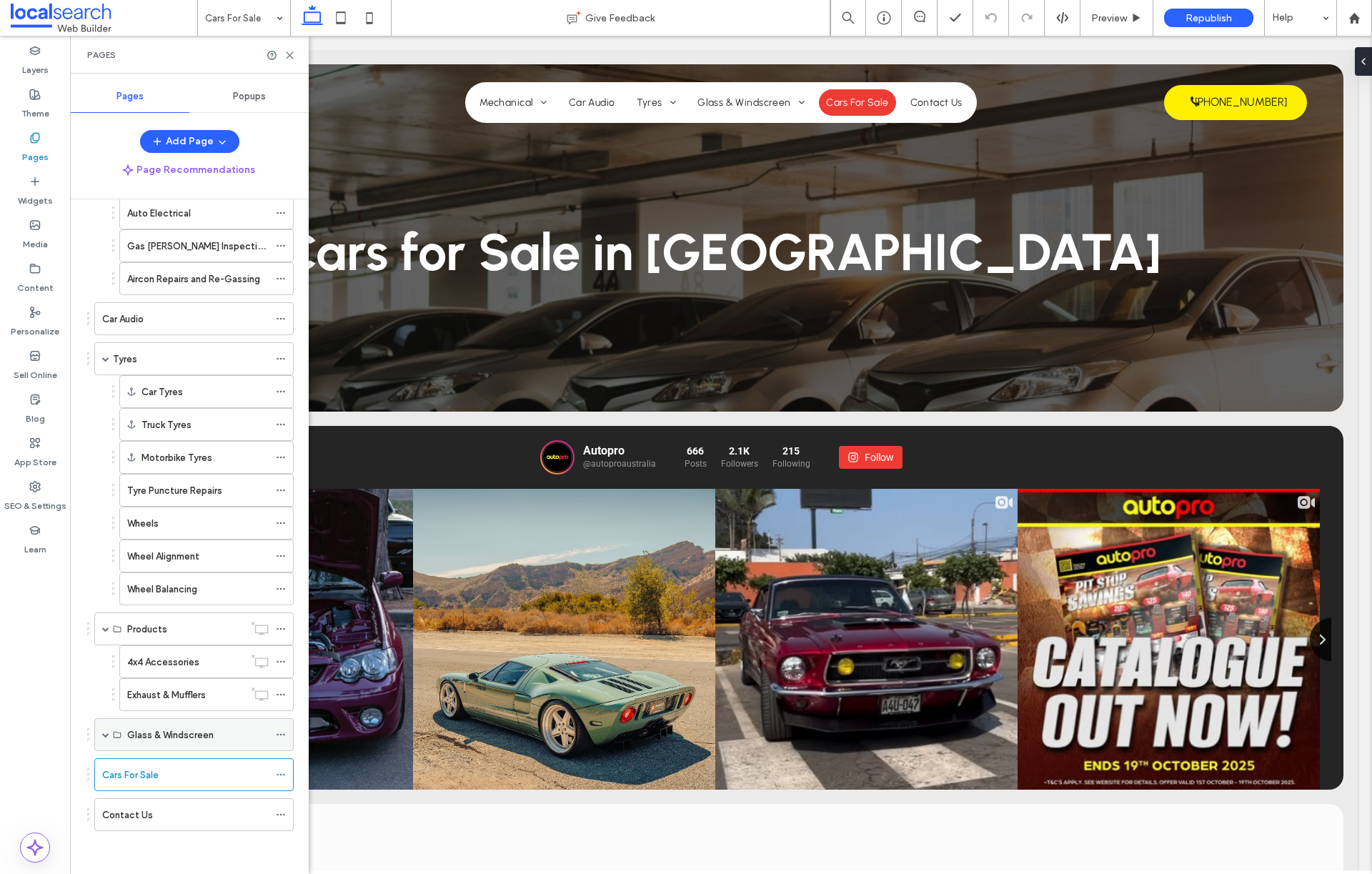
click at [105, 730] on span at bounding box center [105, 735] width 7 height 32
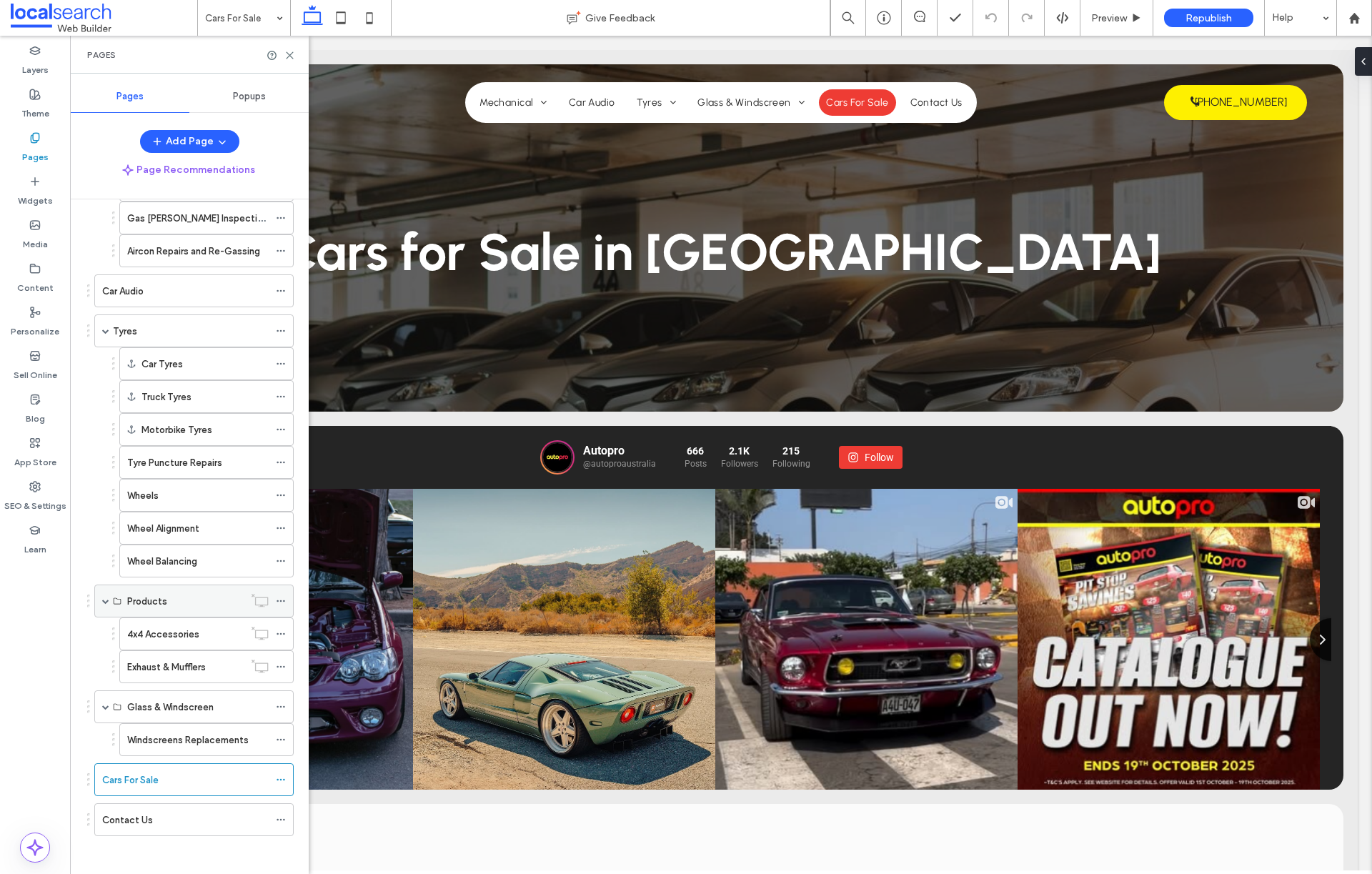
scroll to position [495, 0]
click at [291, 51] on icon at bounding box center [290, 56] width 11 height 11
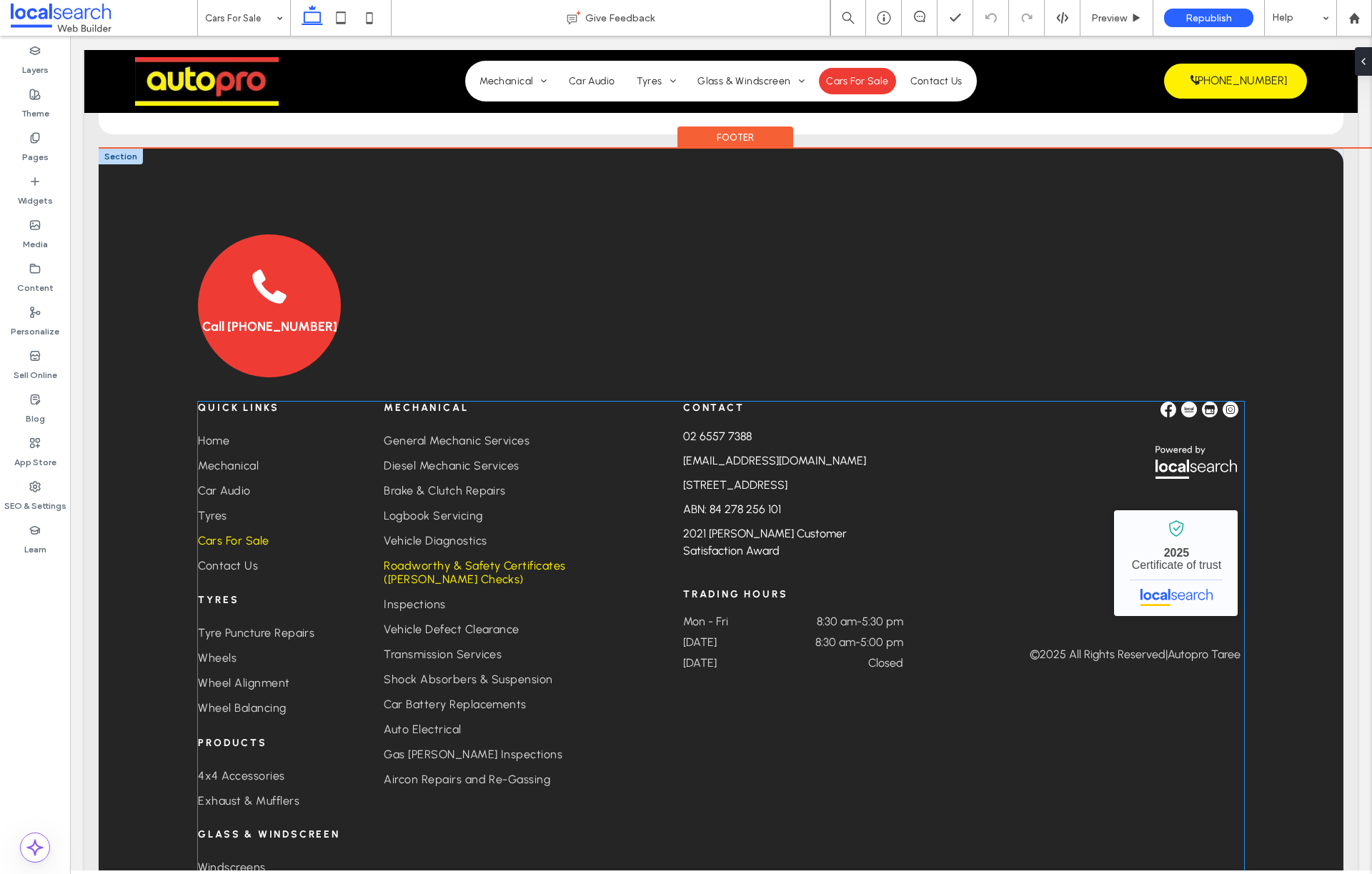
scroll to position [1886, 0]
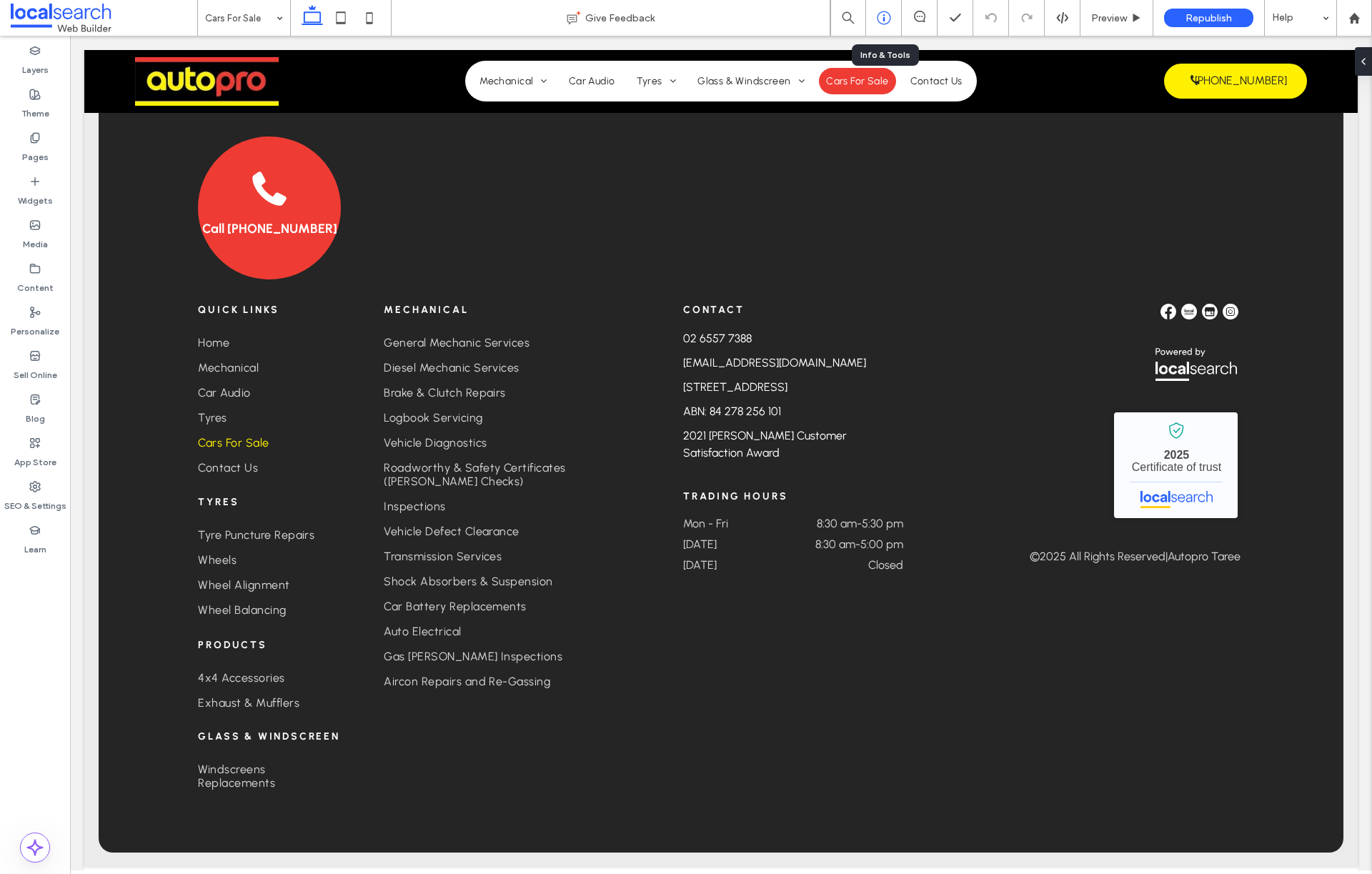
click at [881, 26] on div at bounding box center [884, 18] width 36 height 36
click at [35, 510] on label "SEO & Settings" at bounding box center [36, 502] width 62 height 20
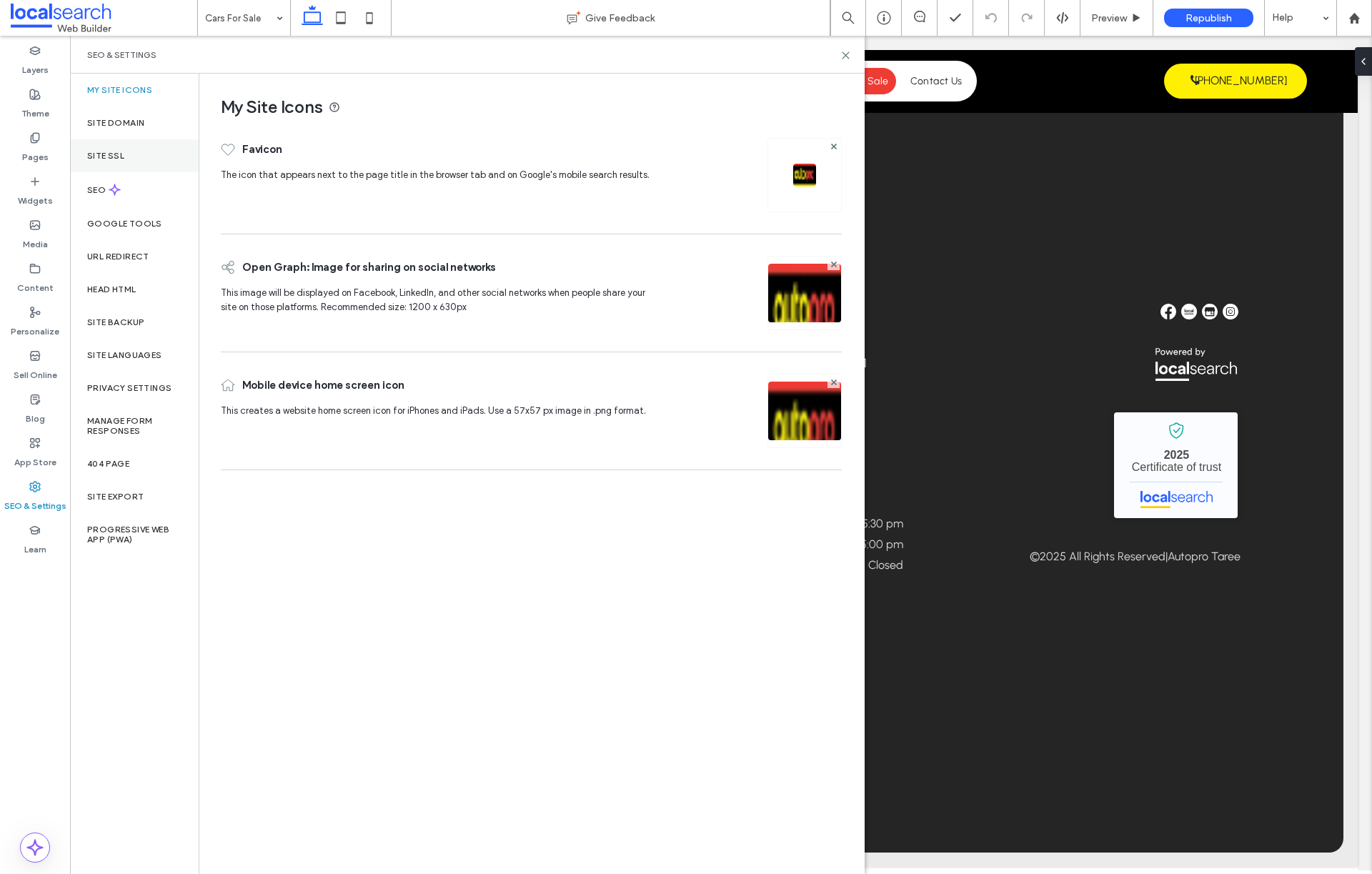
click at [144, 160] on div "Site SSL" at bounding box center [134, 155] width 129 height 33
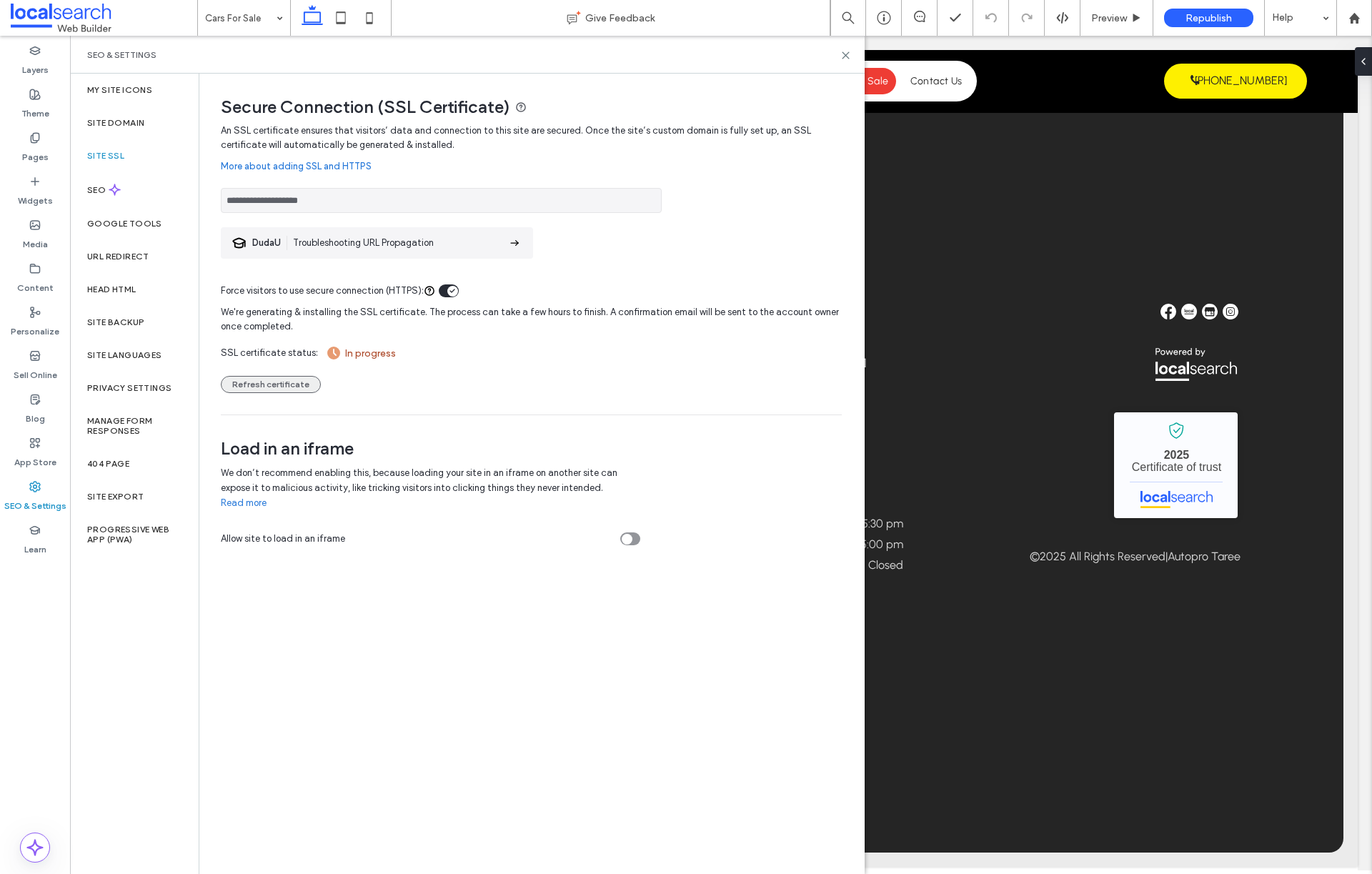
click at [273, 384] on button "Refresh certificate" at bounding box center [271, 385] width 100 height 17
click at [246, 389] on button "Refresh certificate" at bounding box center [271, 385] width 100 height 17
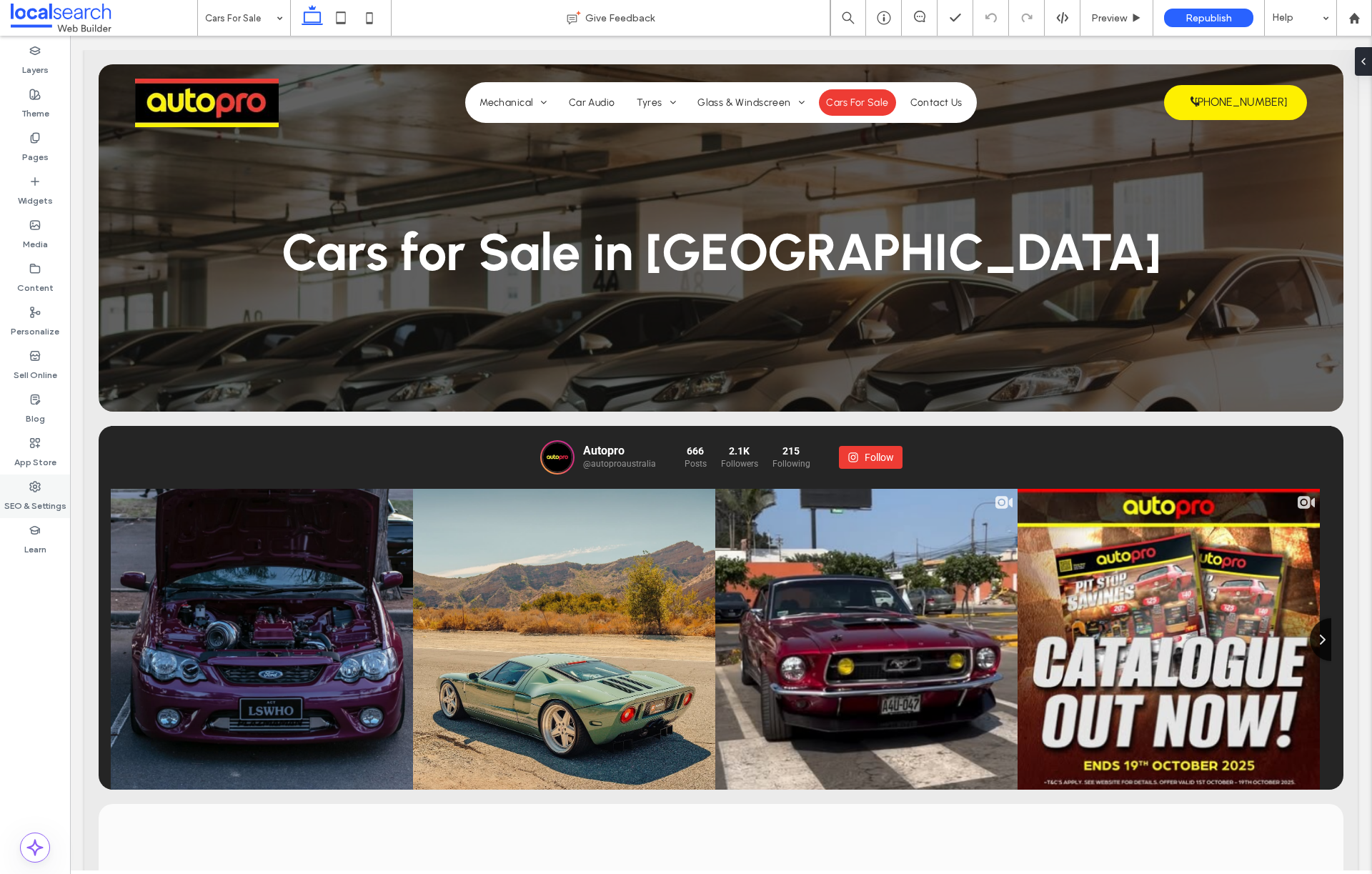
click at [47, 492] on label "SEO & Settings" at bounding box center [36, 502] width 62 height 20
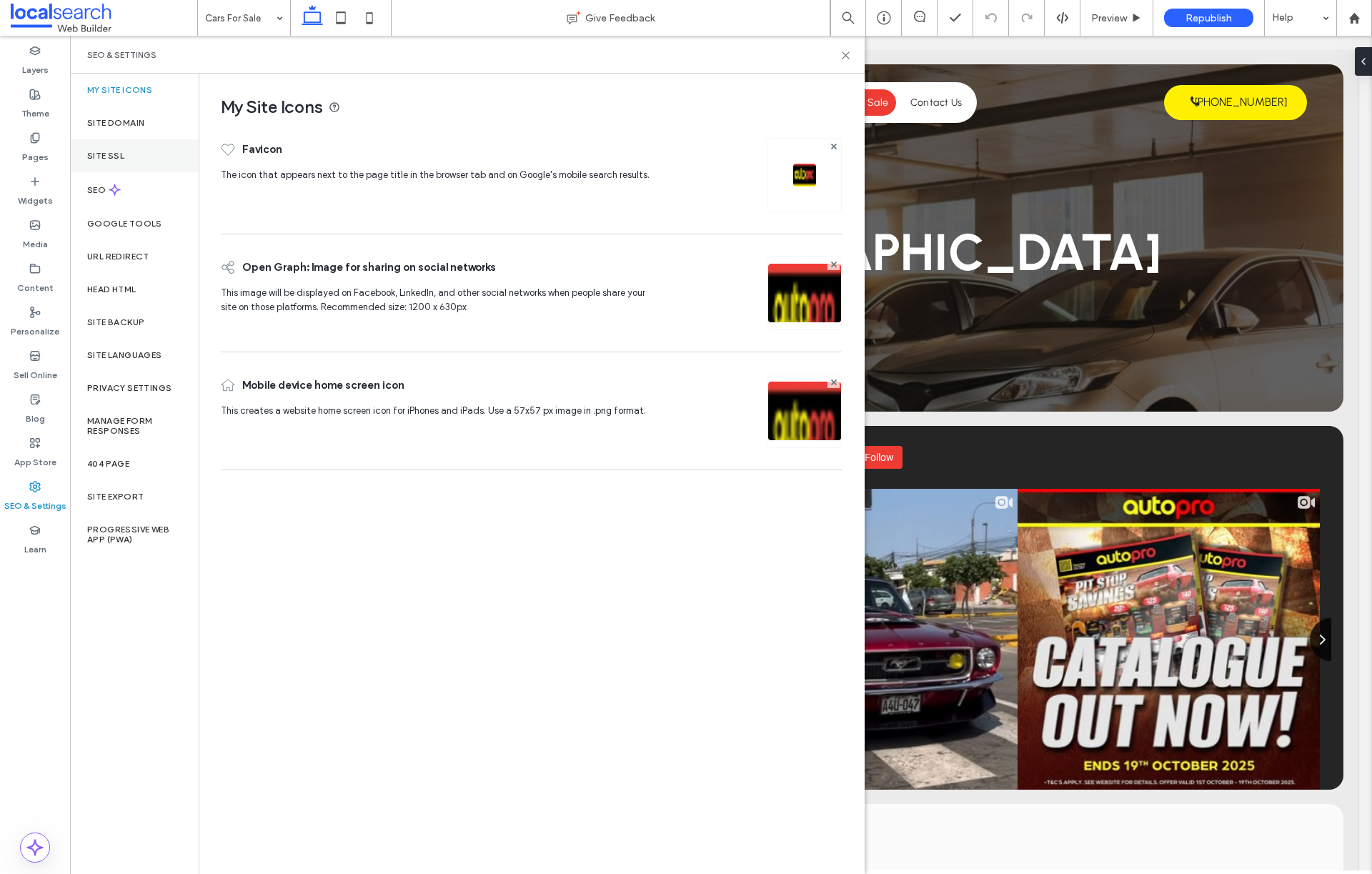
click at [152, 159] on div "Site SSL" at bounding box center [134, 155] width 129 height 33
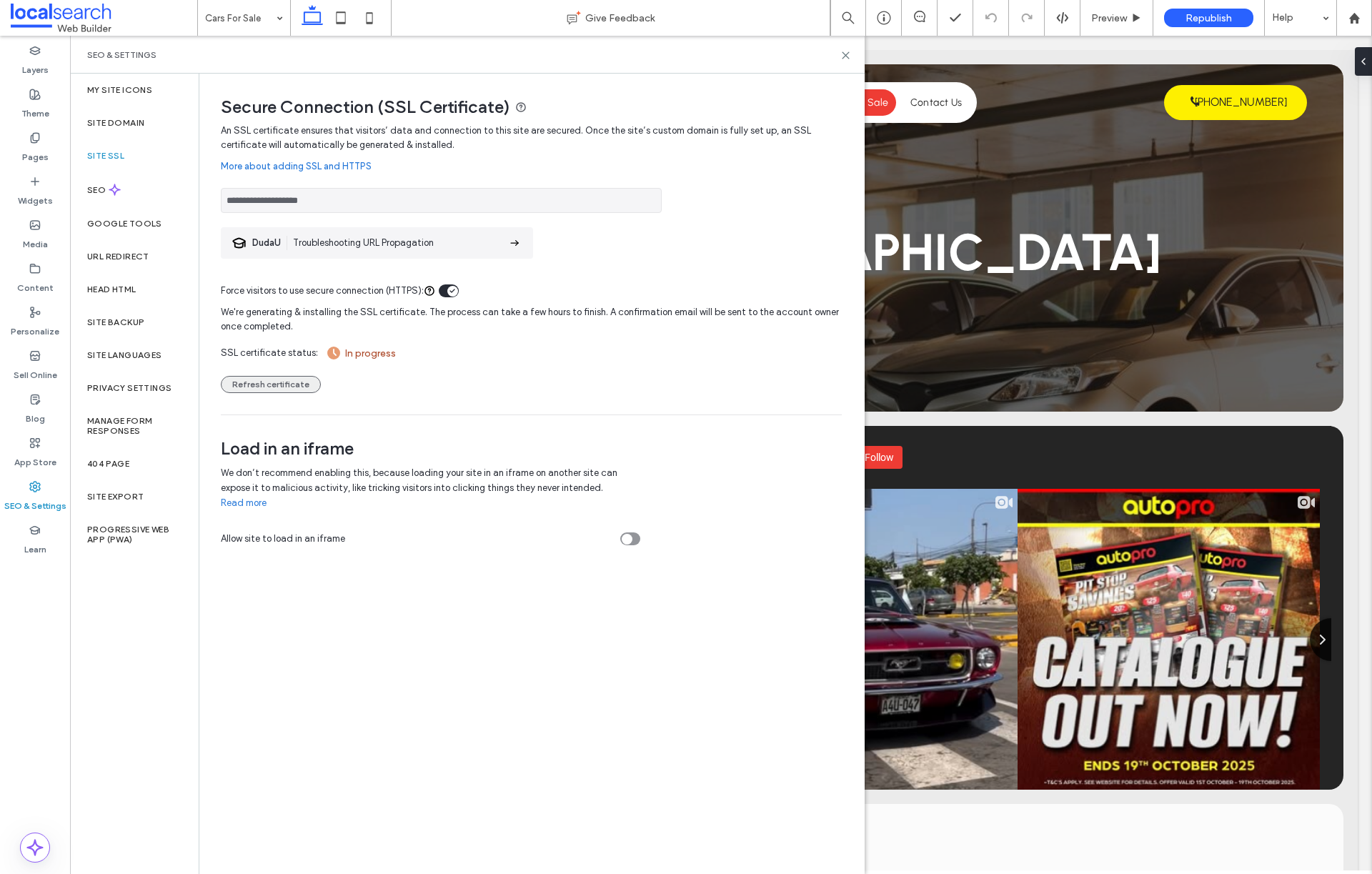
click at [280, 386] on button "Refresh certificate" at bounding box center [271, 385] width 100 height 17
click at [883, 14] on icon at bounding box center [884, 18] width 15 height 15
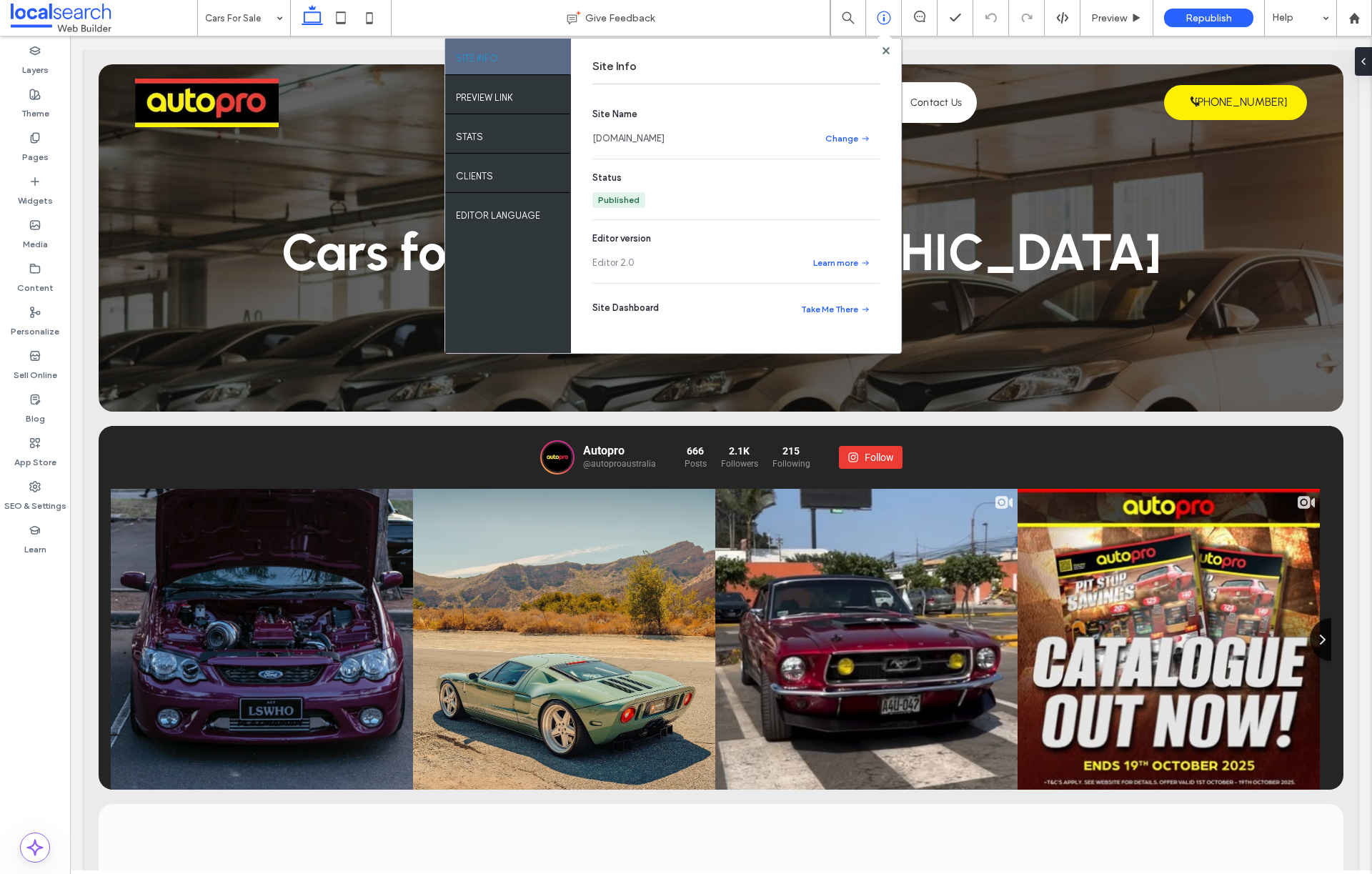
click at [640, 141] on link "www.autoprotaree.com" at bounding box center [628, 138] width 72 height 15
click at [42, 500] on label "SEO & Settings" at bounding box center [36, 502] width 62 height 20
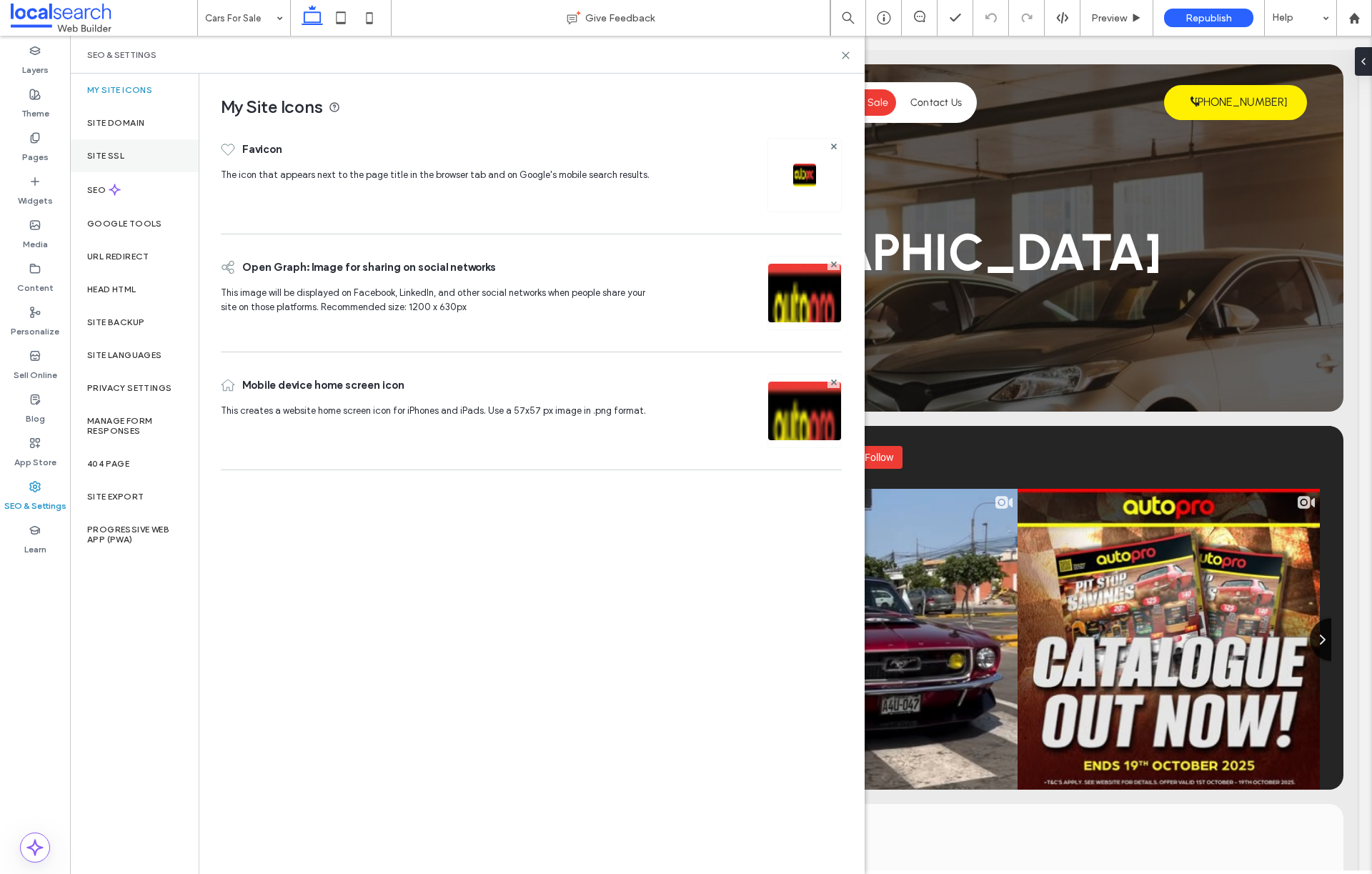
click at [109, 166] on div "Site SSL" at bounding box center [134, 155] width 129 height 33
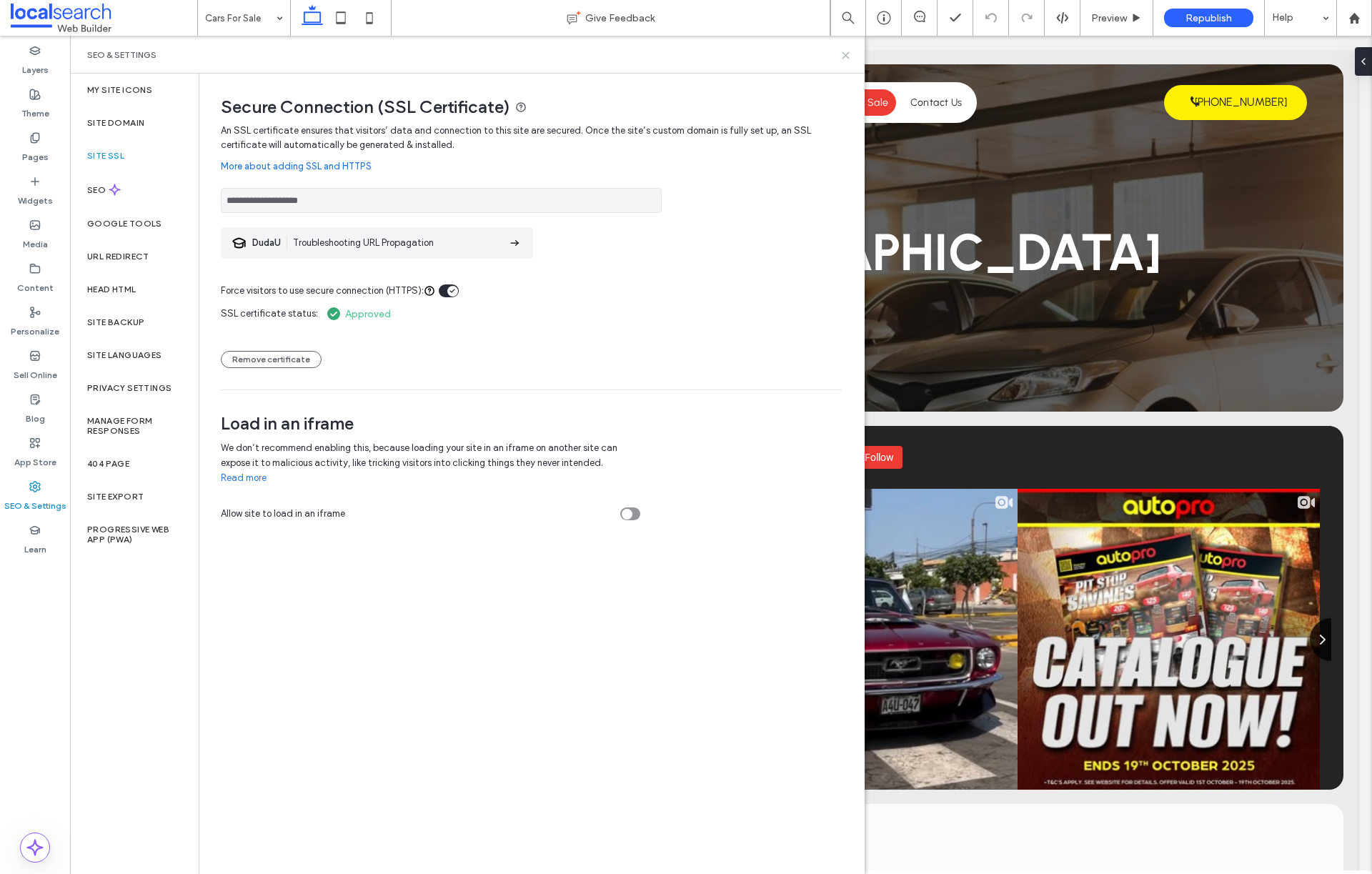
click at [843, 53] on use at bounding box center [846, 56] width 6 height 6
